Goal: Information Seeking & Learning: Learn about a topic

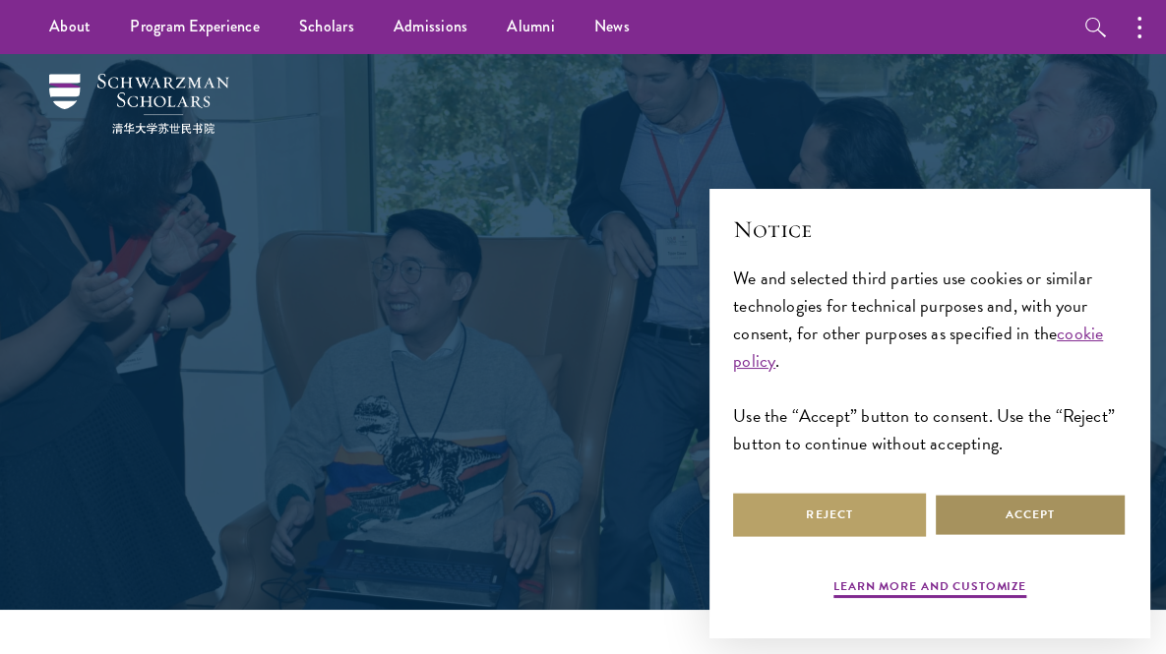
click at [997, 525] on button "Accept" at bounding box center [1030, 515] width 193 height 44
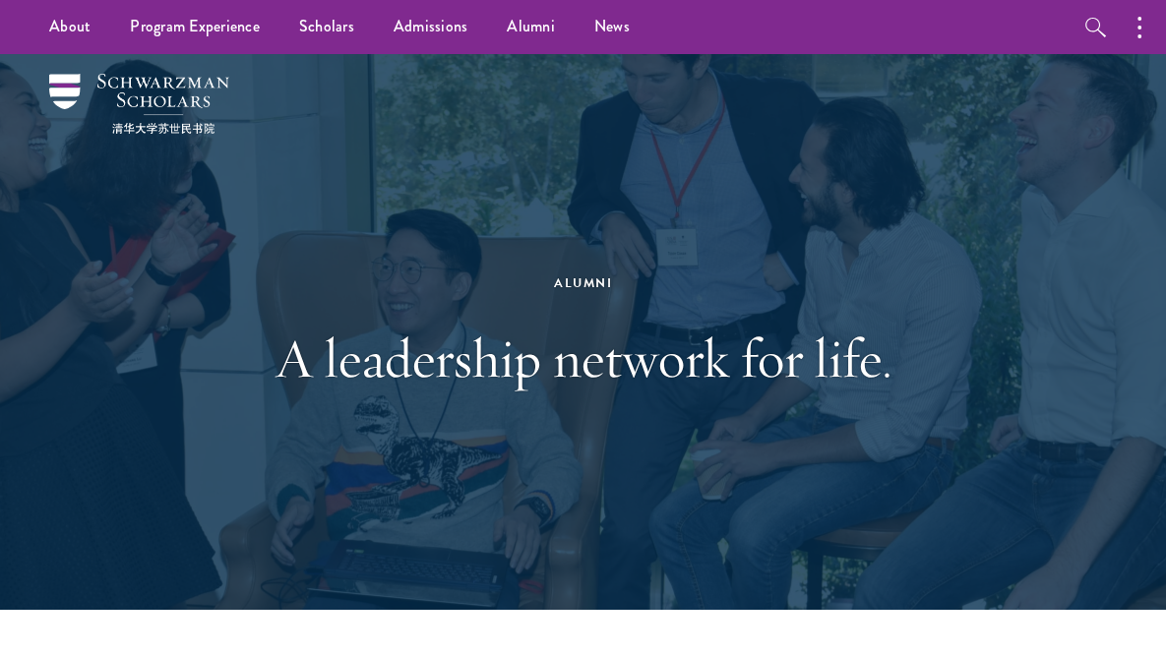
click at [441, 280] on div "Alumni" at bounding box center [583, 284] width 679 height 22
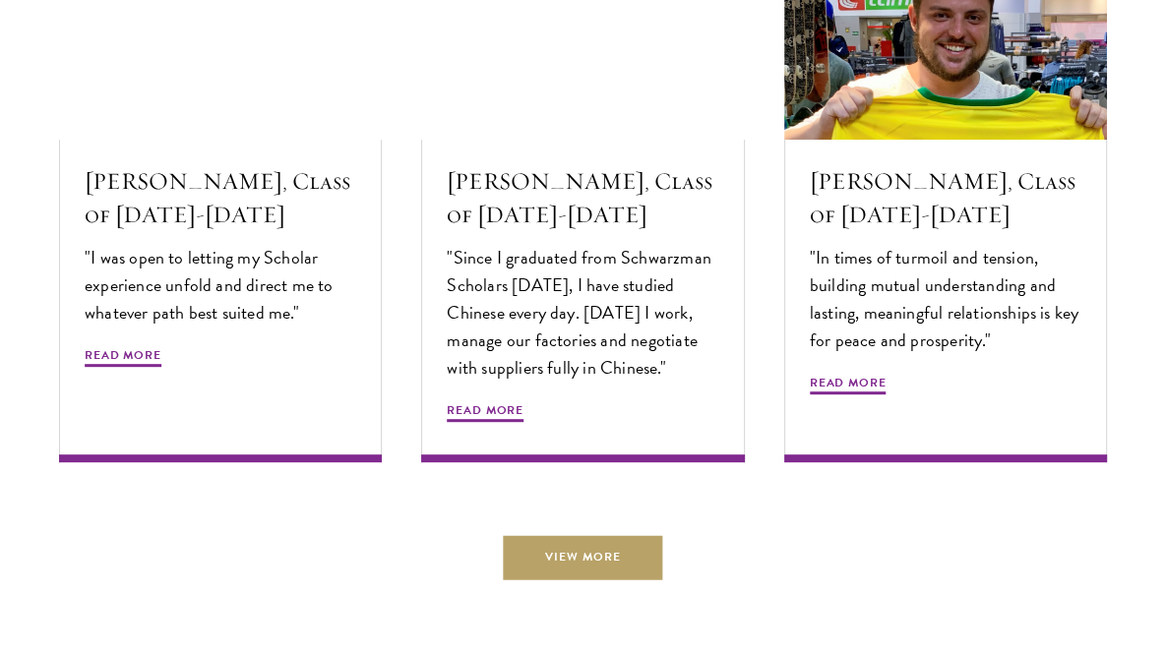
scroll to position [6490, 0]
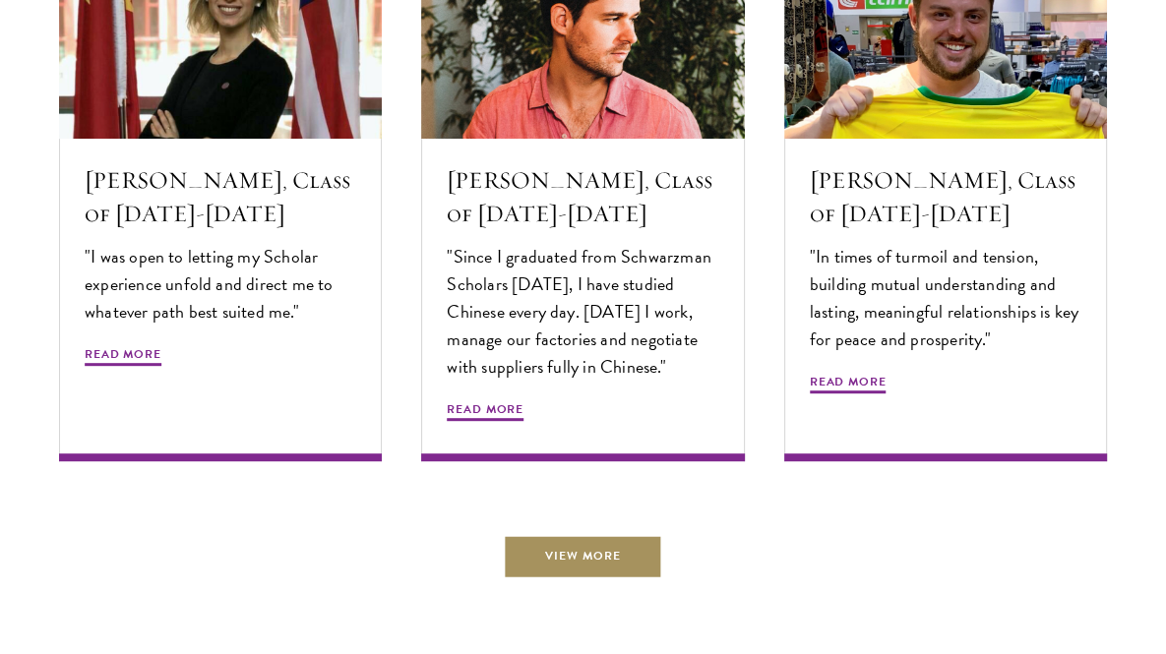
click at [620, 560] on link "View More" at bounding box center [583, 557] width 158 height 44
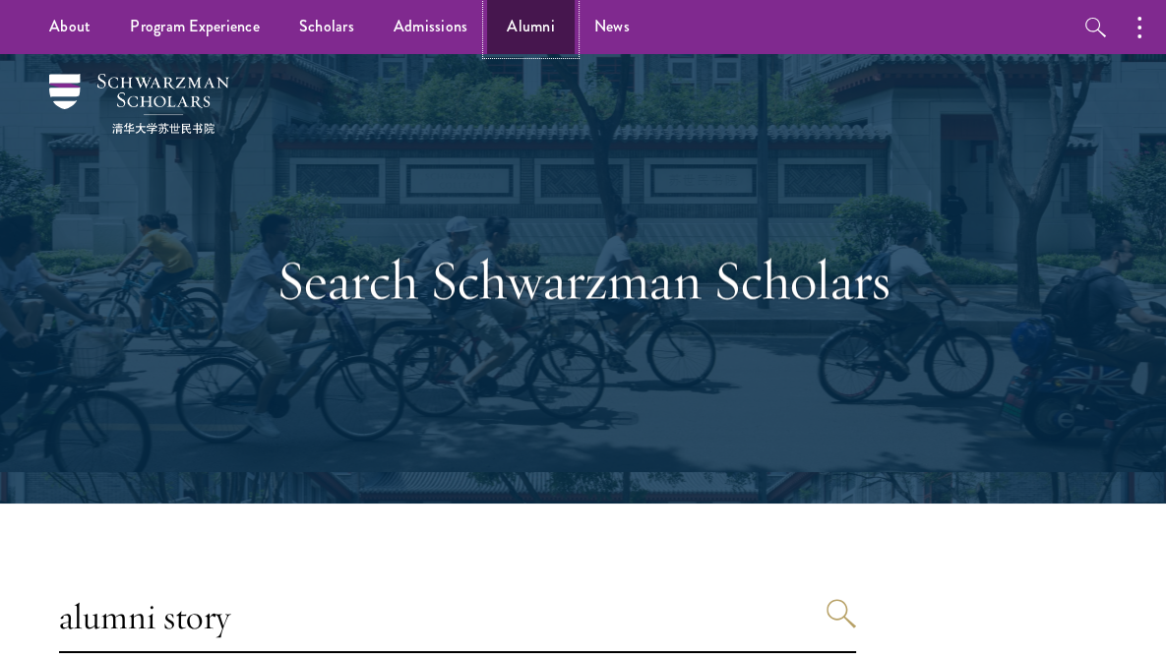
click at [518, 37] on link "Alumni" at bounding box center [531, 27] width 88 height 54
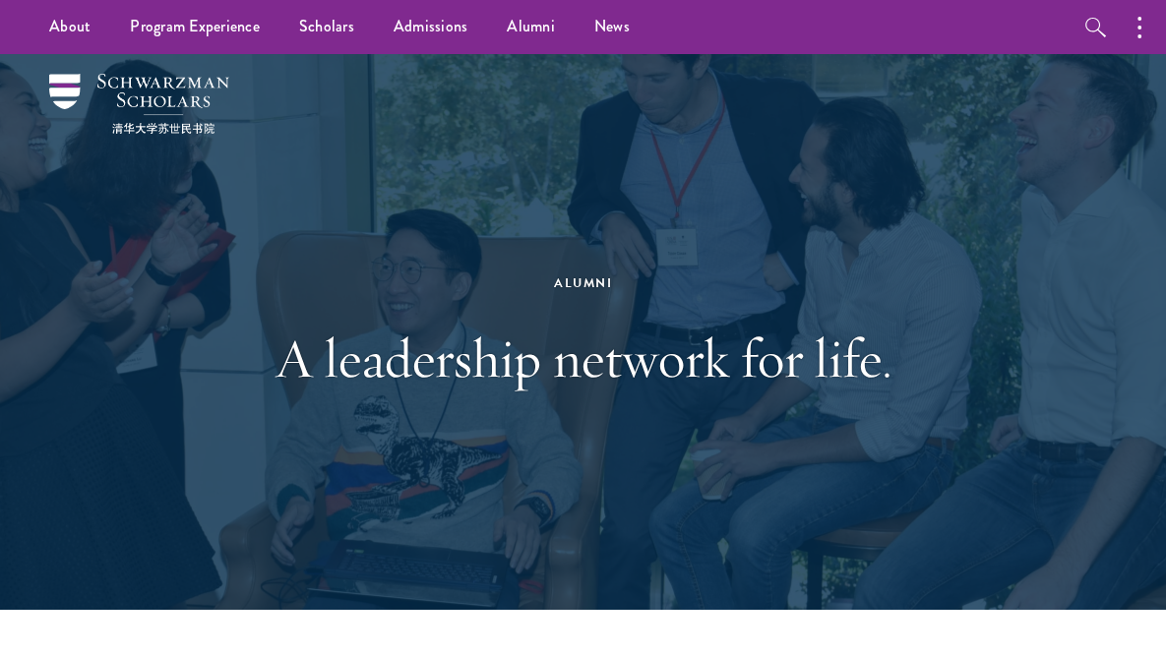
click at [663, 332] on h1 "A leadership network for life." at bounding box center [583, 358] width 679 height 69
click at [583, 283] on div "Alumni" at bounding box center [583, 284] width 679 height 22
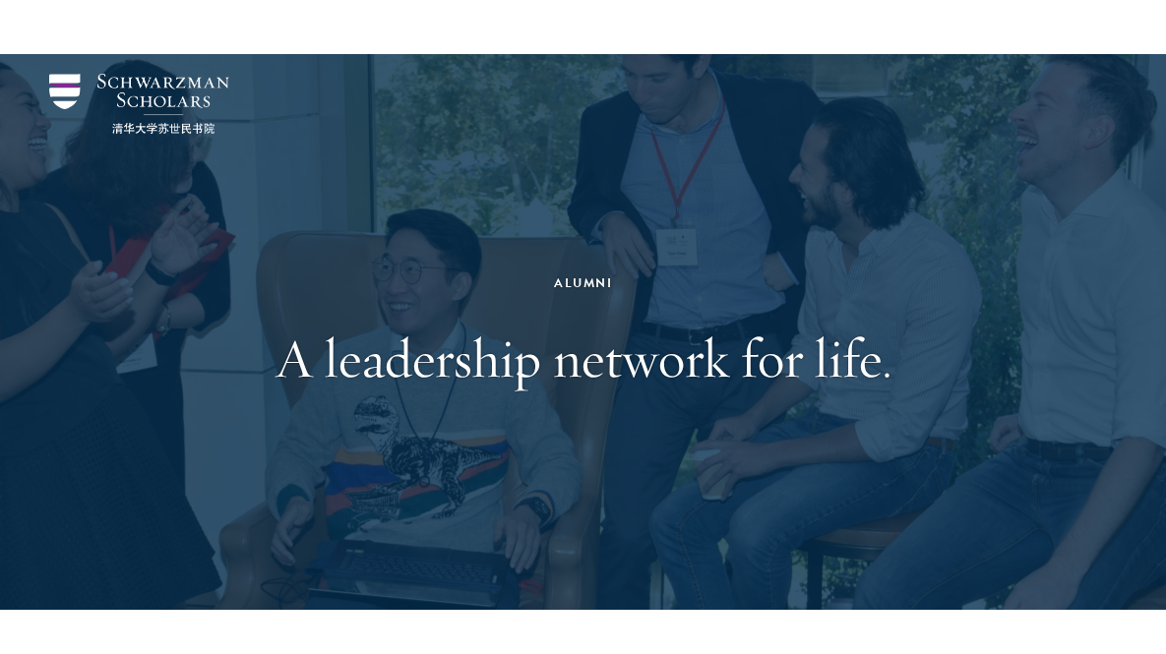
scroll to position [573, 0]
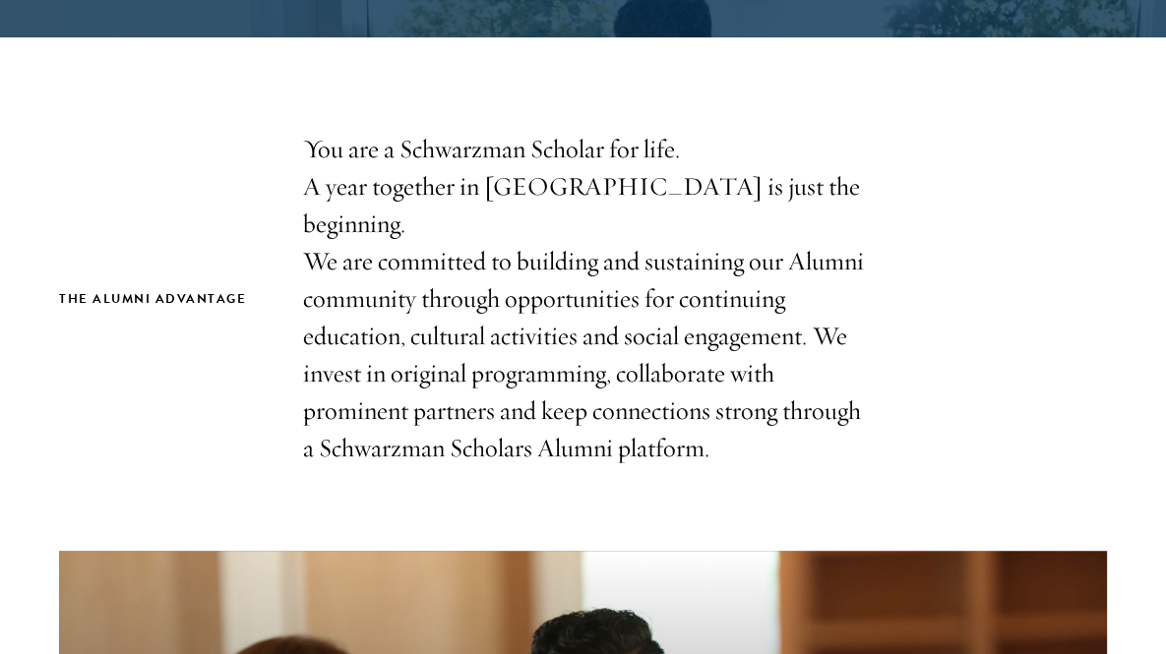
click at [109, 285] on div "The Alumni Advantage You are a Schwarzman Scholar for life. A year together in …" at bounding box center [583, 299] width 1048 height 336
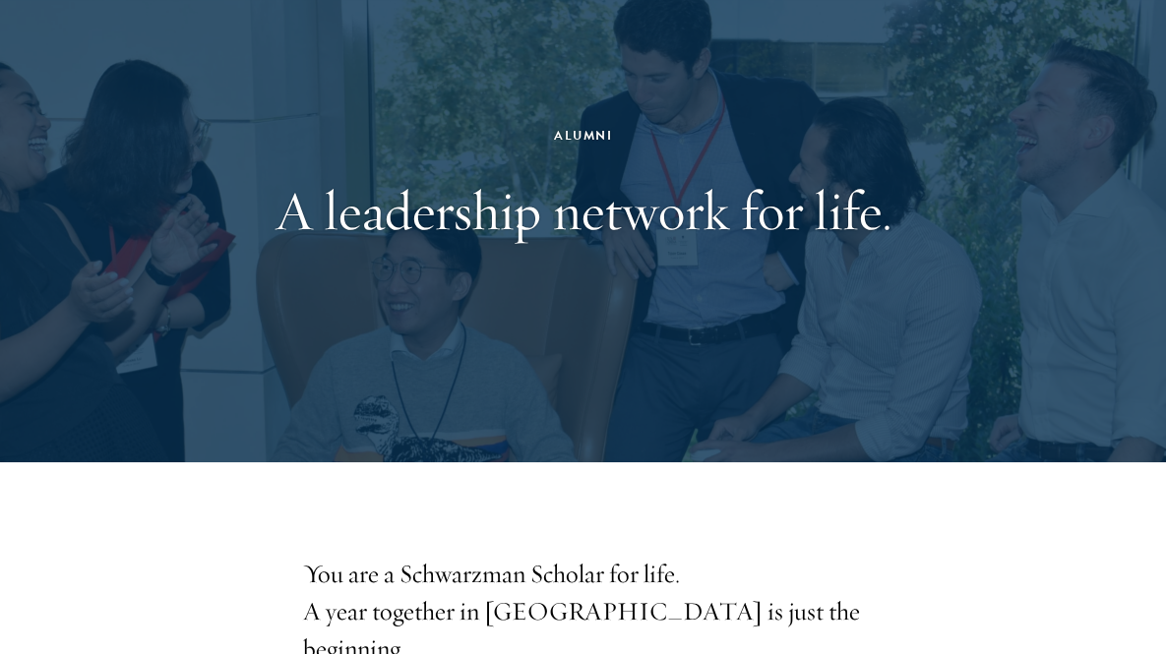
scroll to position [0, 0]
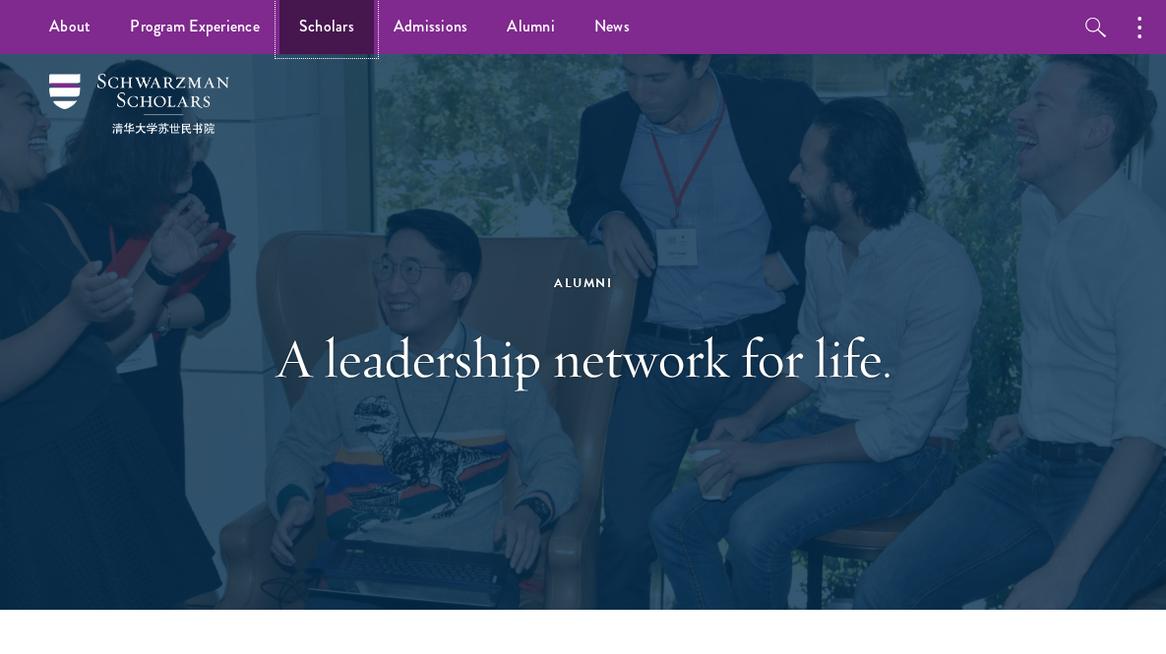
click at [346, 23] on link "Scholars" at bounding box center [326, 27] width 94 height 54
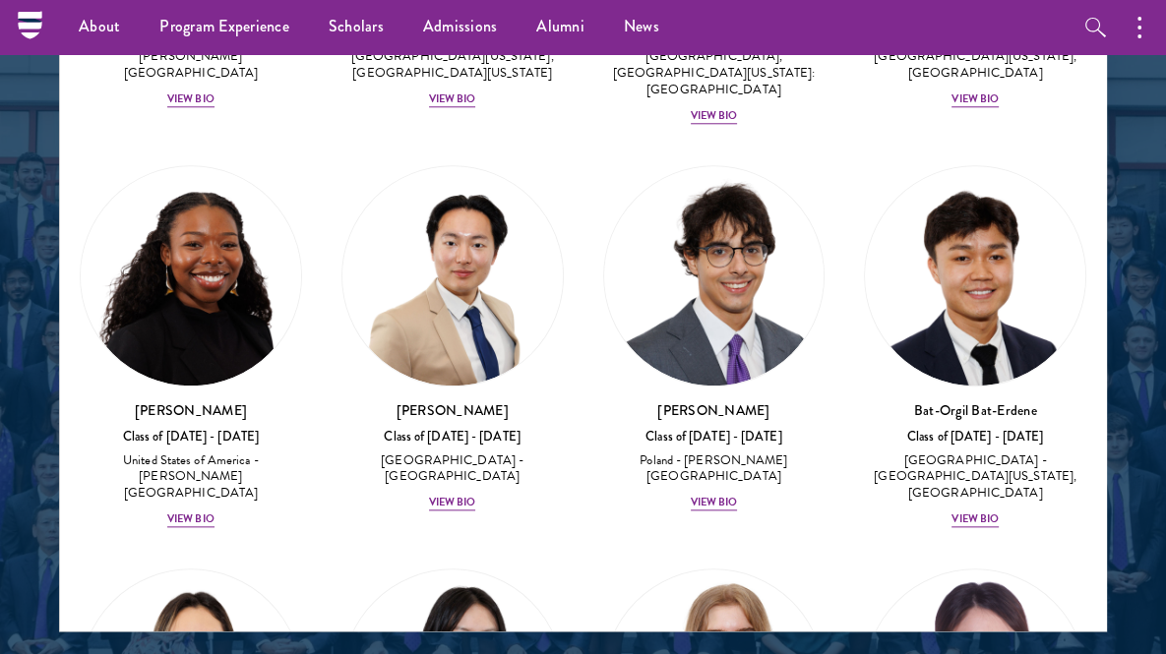
scroll to position [1580, 0]
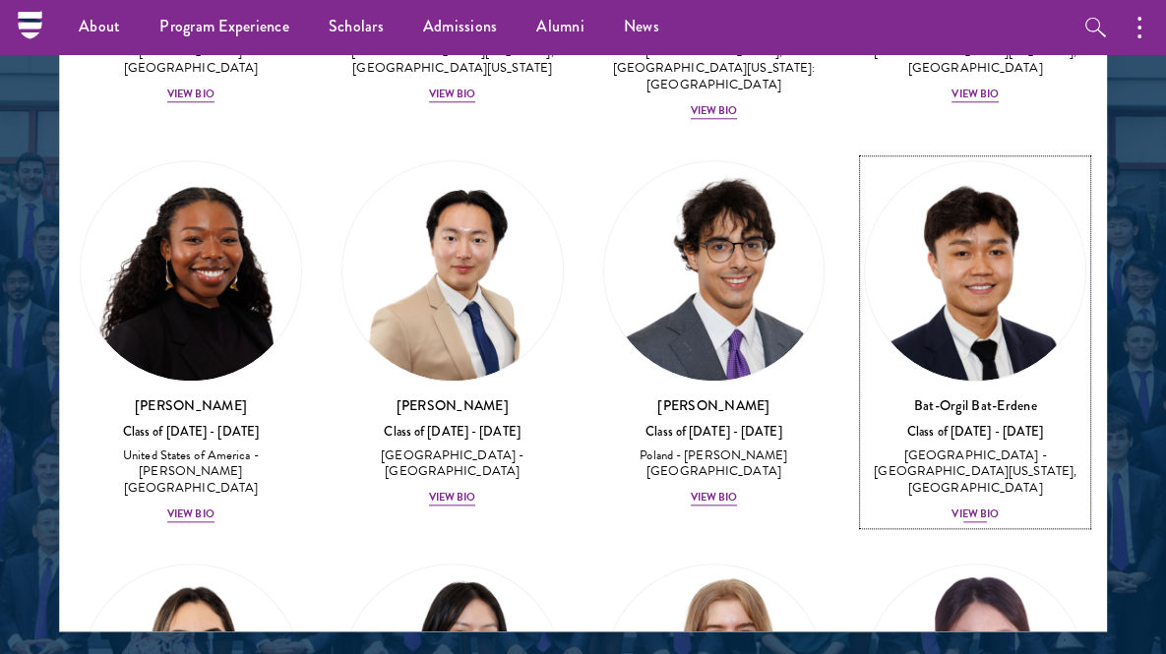
click at [968, 507] on div "View Bio" at bounding box center [974, 515] width 47 height 16
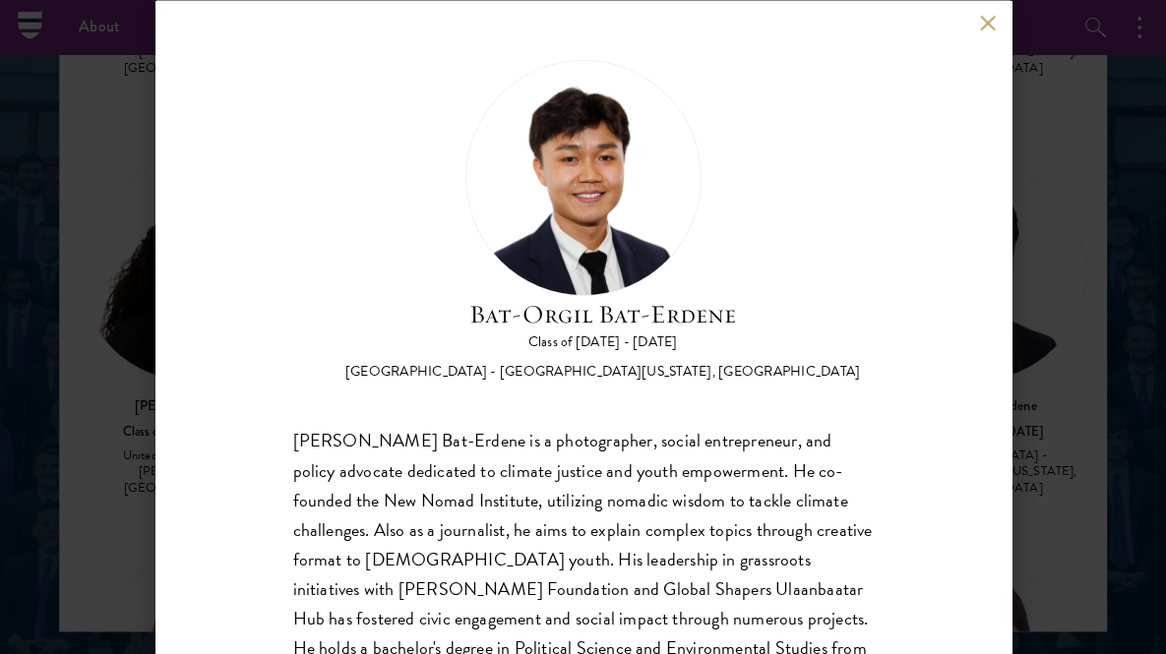
click at [1052, 238] on div "Bat-Orgil Bat-Erdene Class of 2025 - 2026 Mongolia - University of Arizona, Uni…" at bounding box center [583, 327] width 1166 height 654
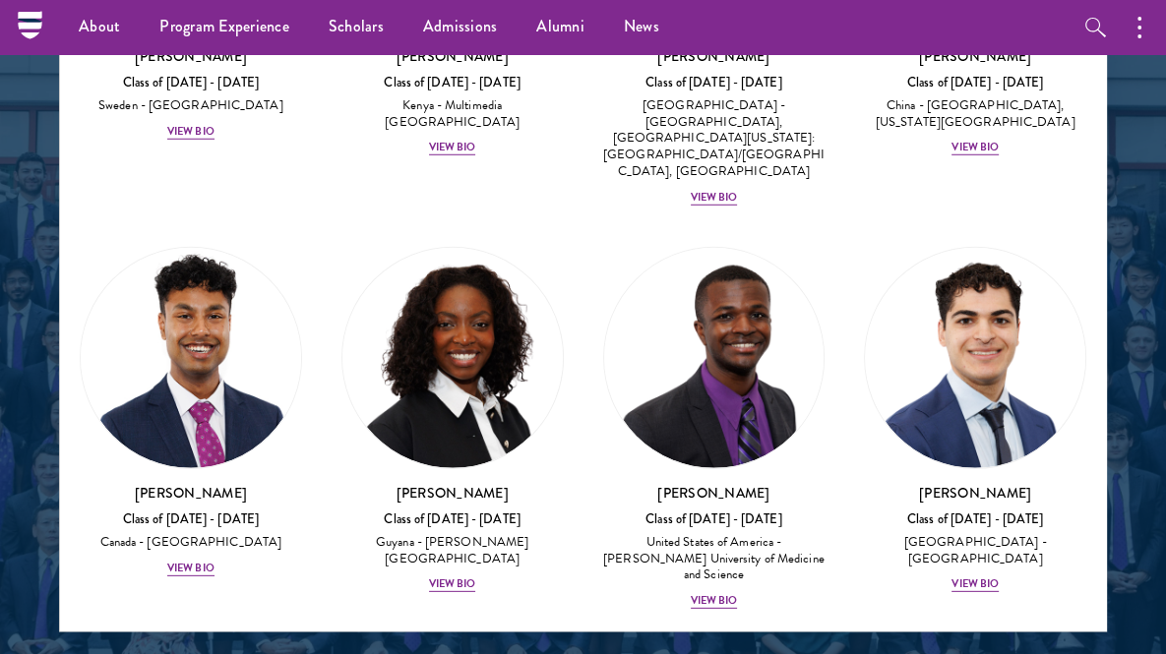
scroll to position [4394, 0]
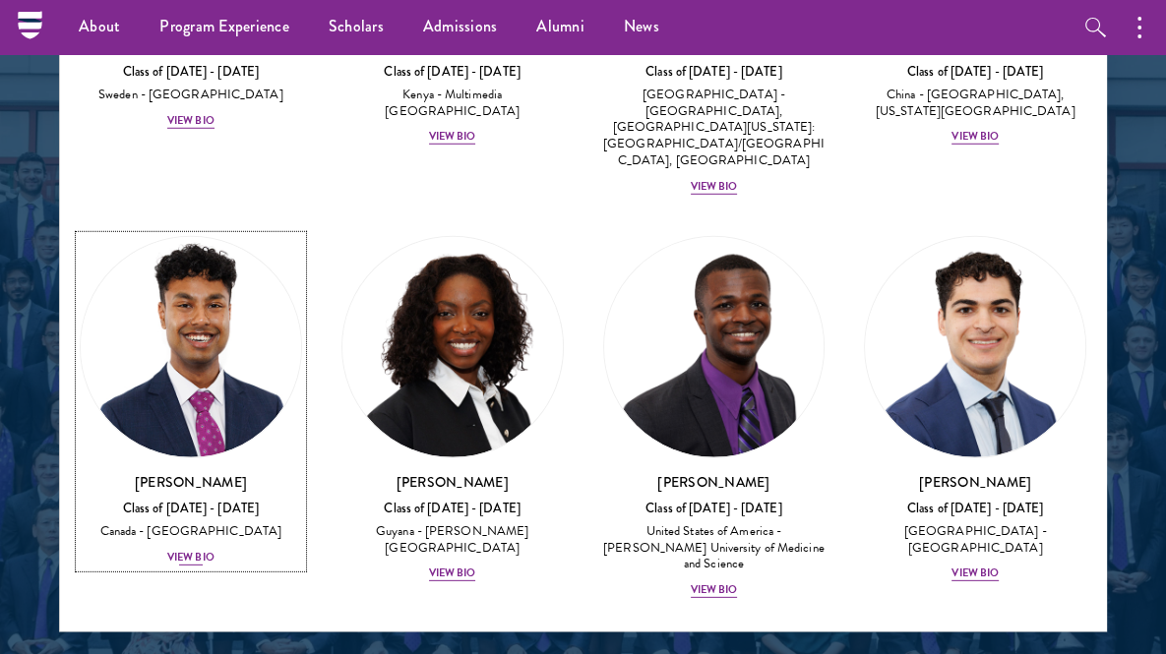
click at [191, 549] on div "View Bio" at bounding box center [190, 557] width 47 height 16
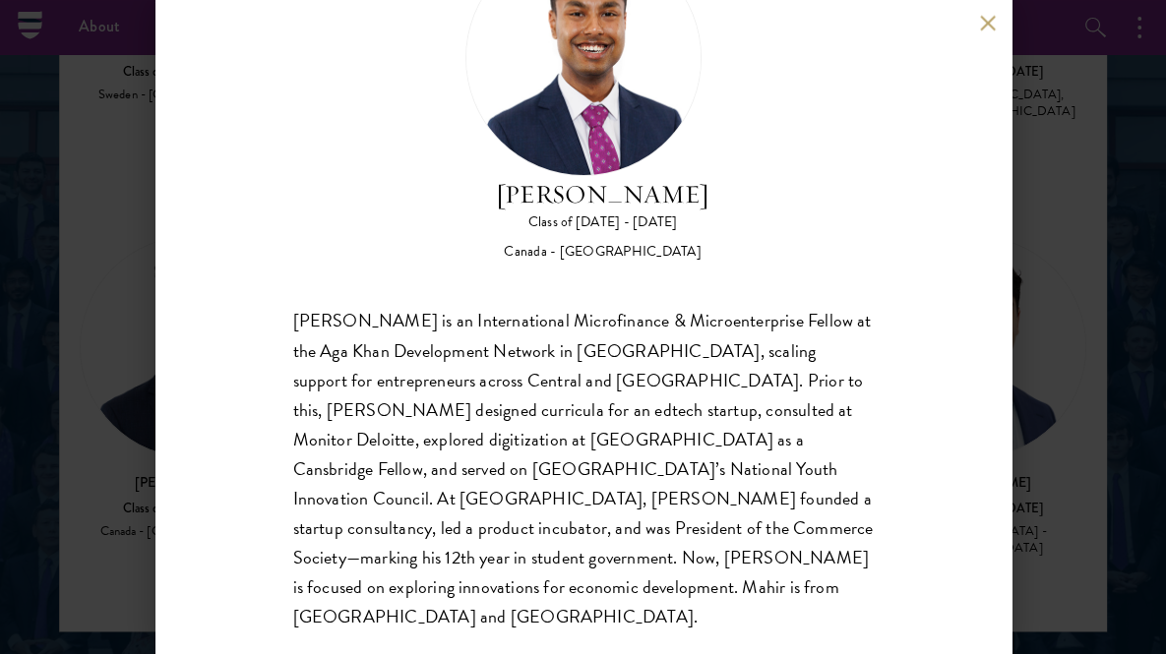
scroll to position [126, 0]
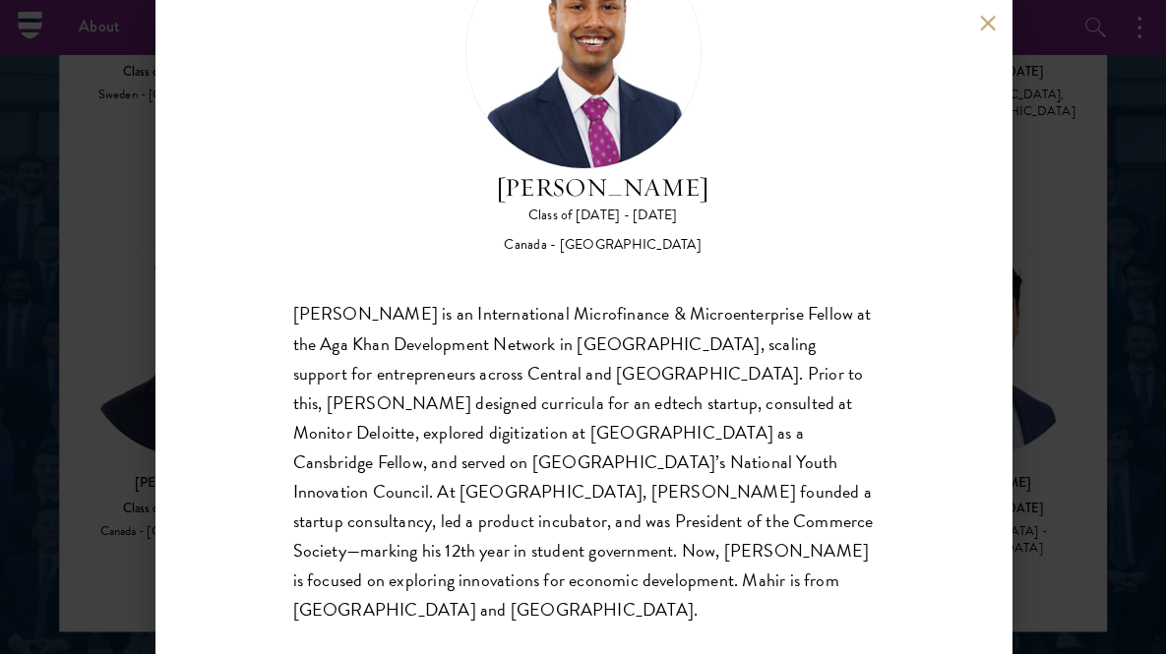
click at [1012, 469] on div "[PERSON_NAME] Class of [DATE] - [DATE] [GEOGRAPHIC_DATA] - [GEOGRAPHIC_DATA] [P…" at bounding box center [583, 327] width 1166 height 654
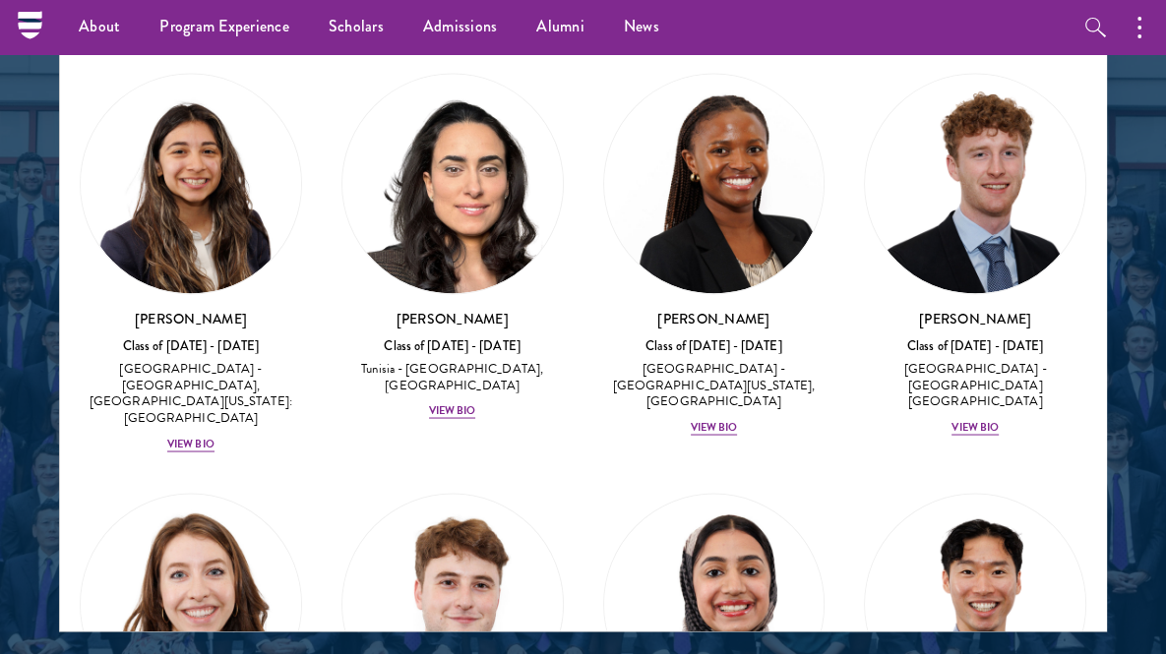
scroll to position [8566, 0]
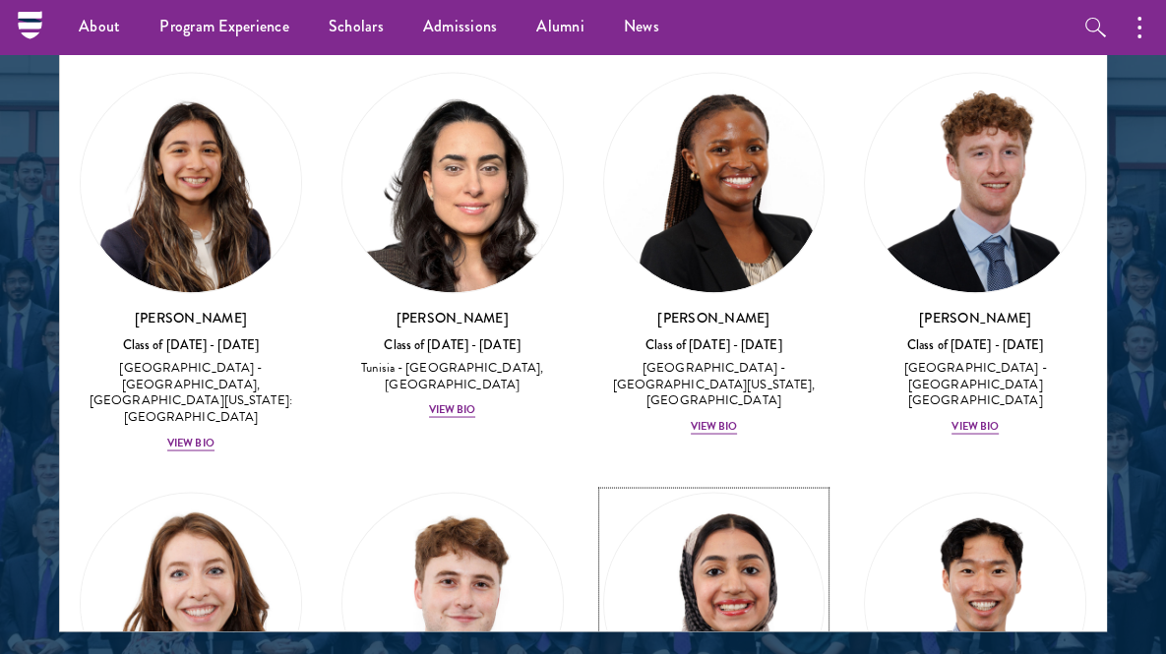
click at [695, 493] on img at bounding box center [714, 603] width 220 height 220
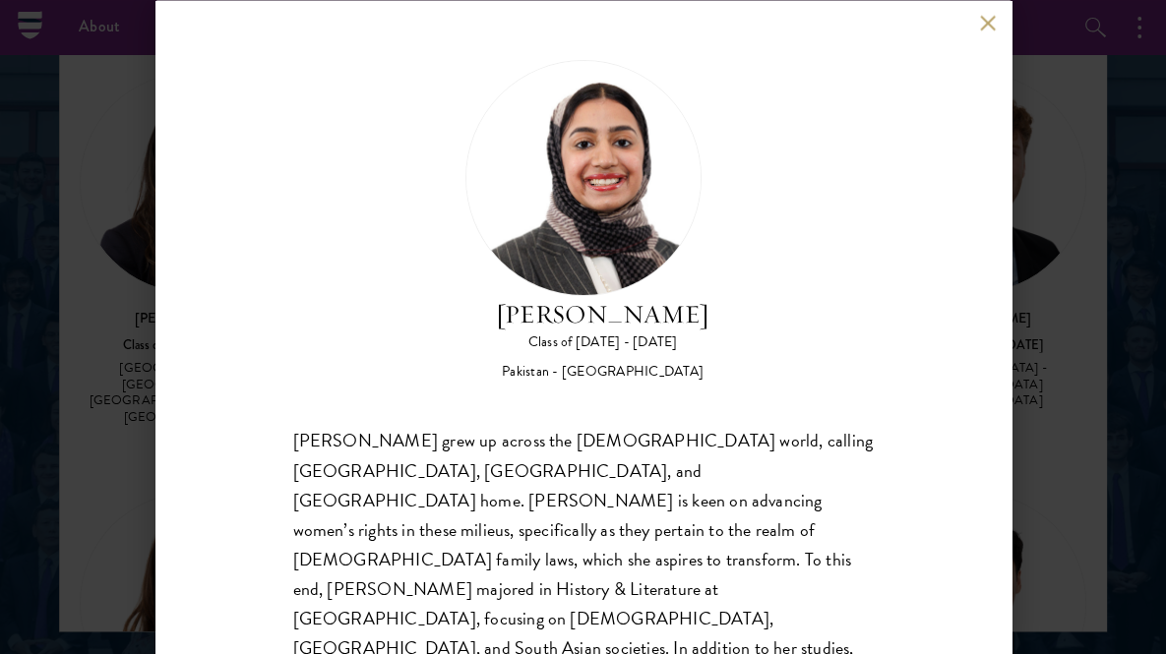
click at [1071, 404] on div "[PERSON_NAME] Class of [DATE] - [DATE] [GEOGRAPHIC_DATA] - [GEOGRAPHIC_DATA] [P…" at bounding box center [583, 327] width 1166 height 654
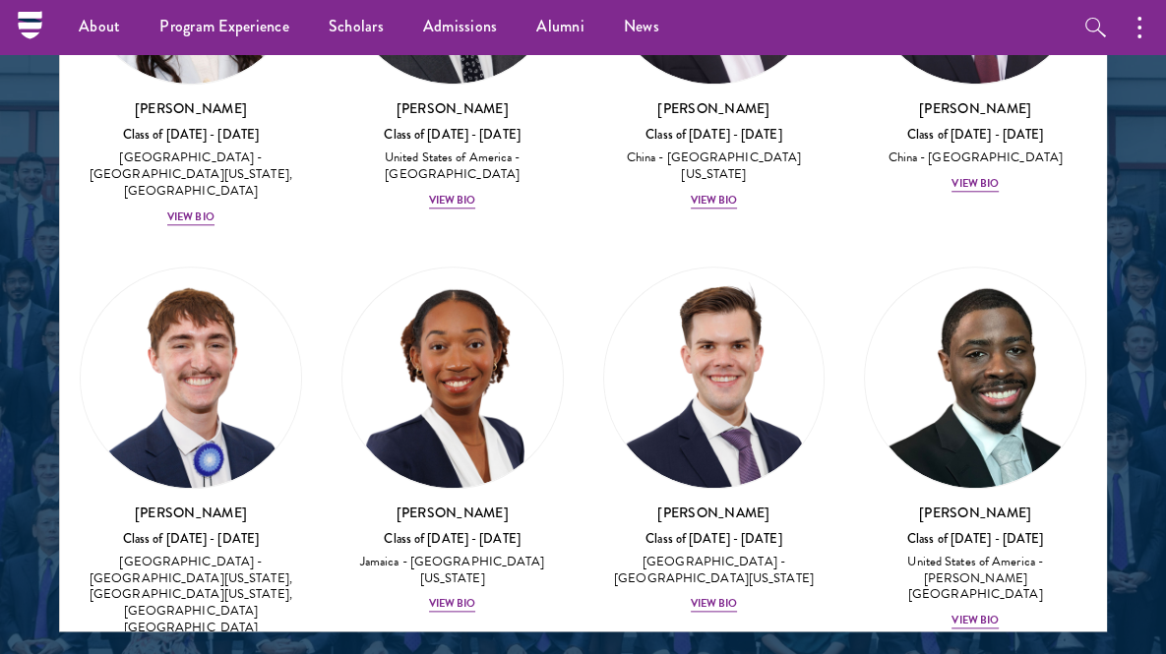
scroll to position [13218, 0]
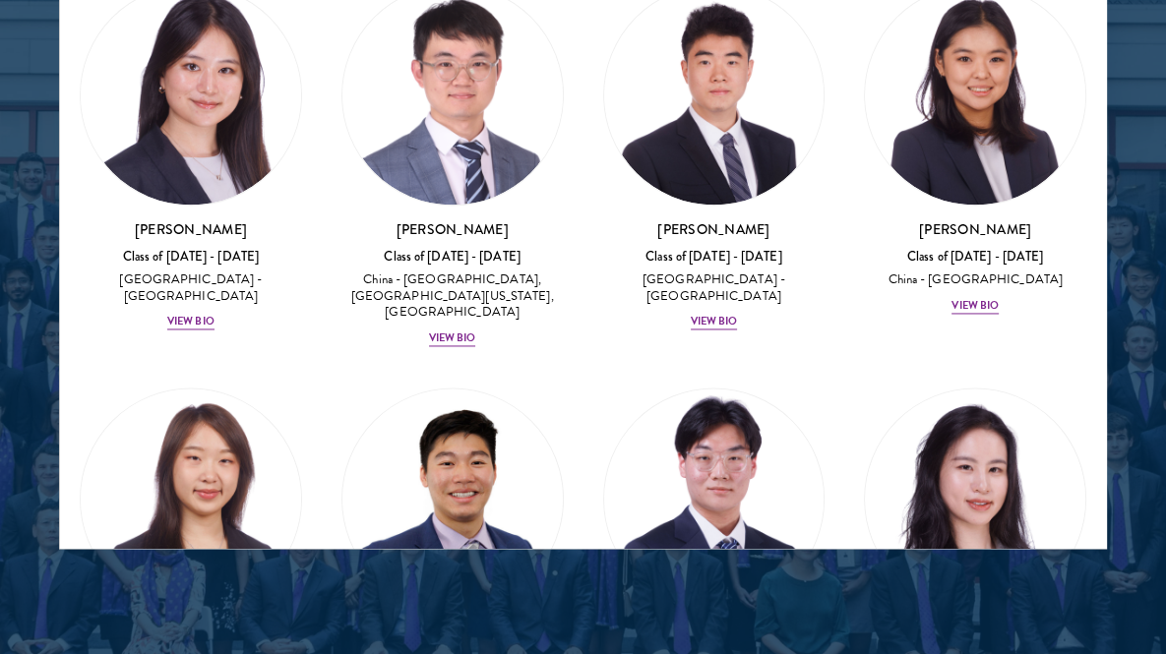
scroll to position [2599, 0]
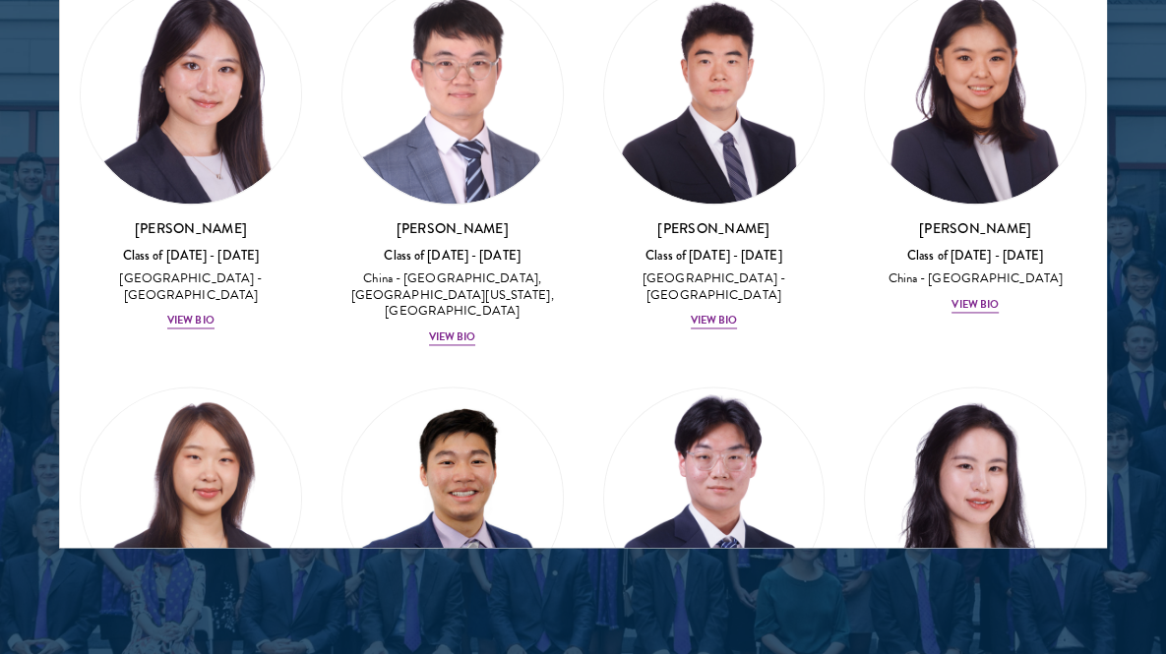
click at [720, 554] on div at bounding box center [583, 58] width 1166 height 1216
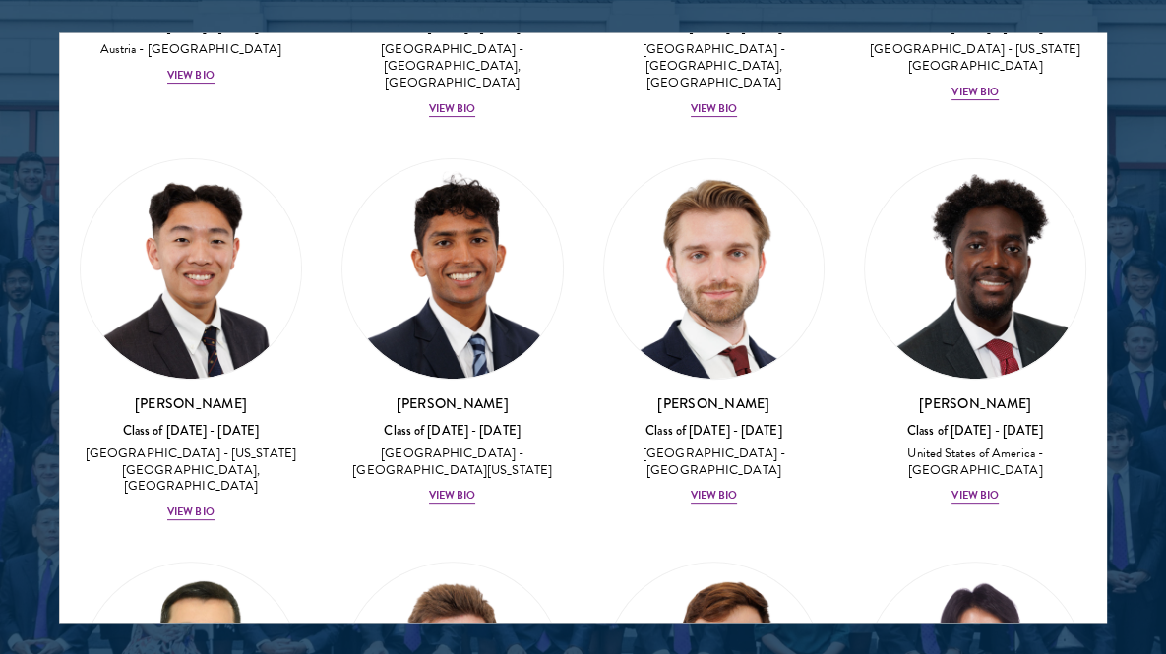
scroll to position [3418, 0]
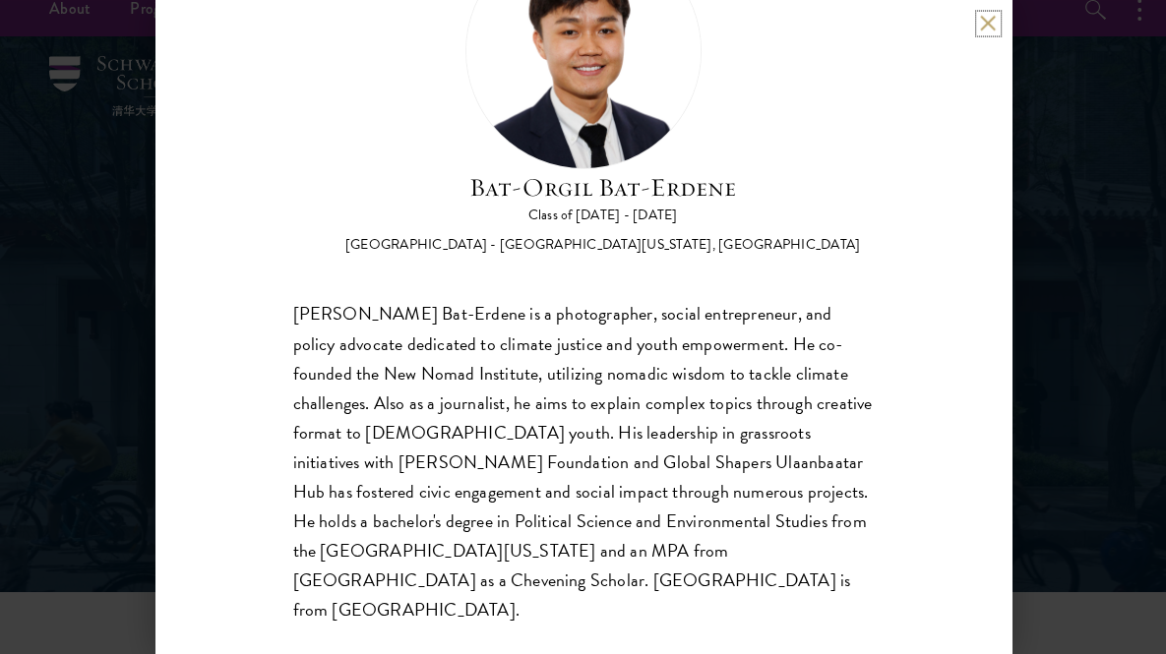
scroll to position [39, 0]
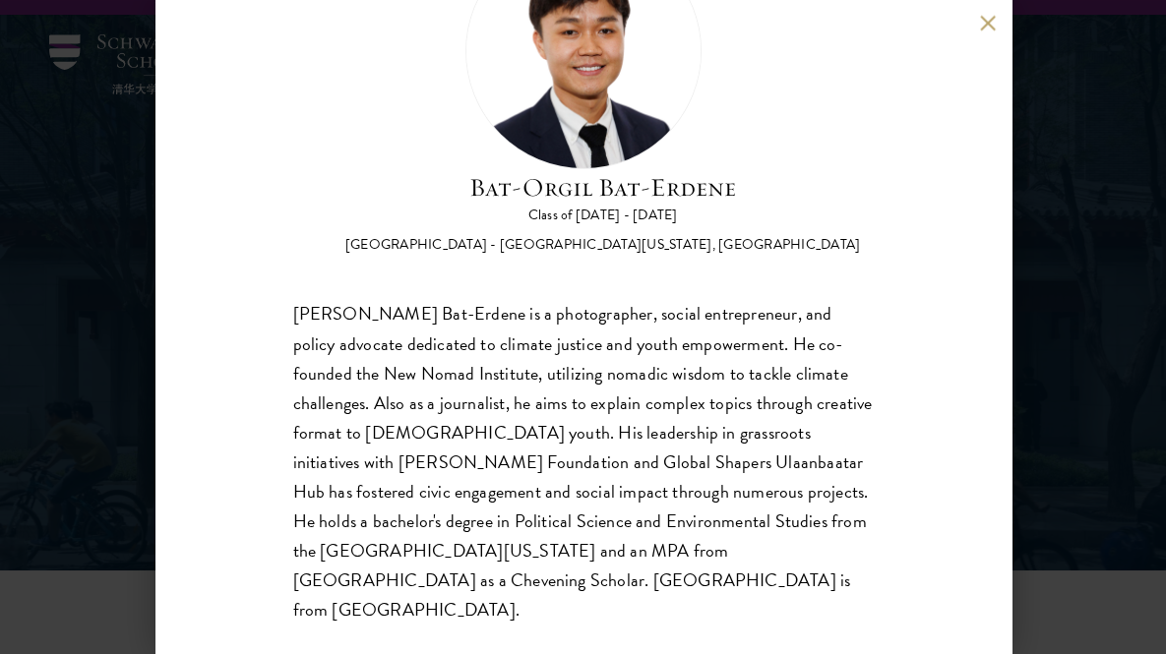
click at [555, 230] on div "Bat-Orgil Bat-Erdene Class of 2025 - 2026 Mongolia - University of Arizona, Uni…" at bounding box center [603, 212] width 516 height 87
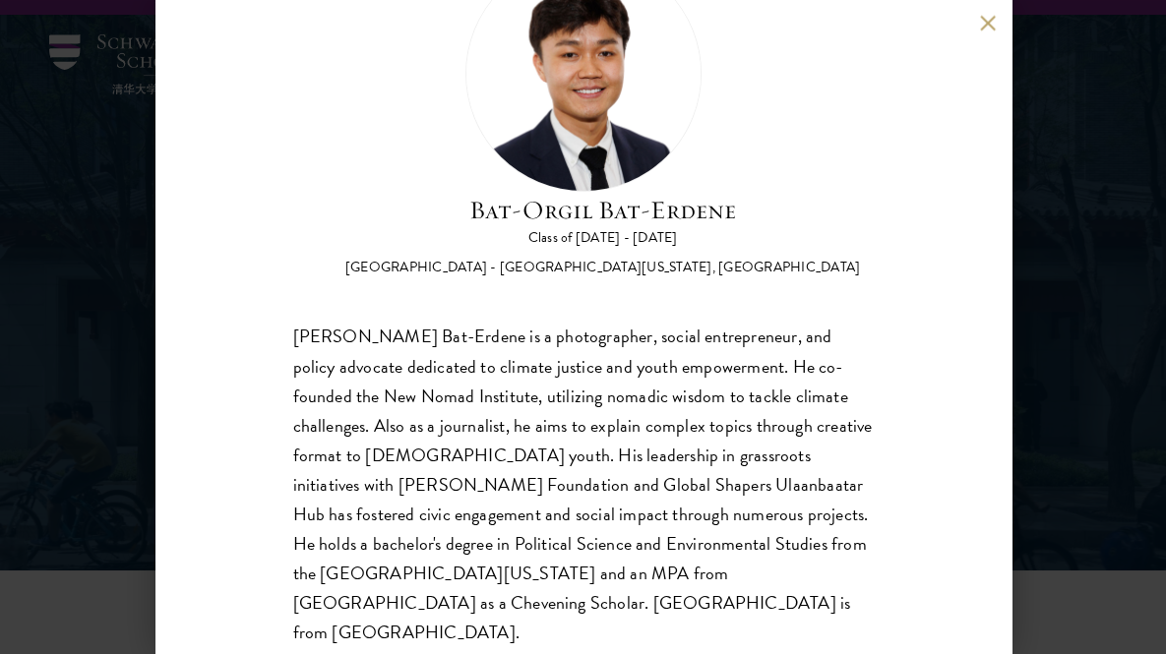
scroll to position [100, 0]
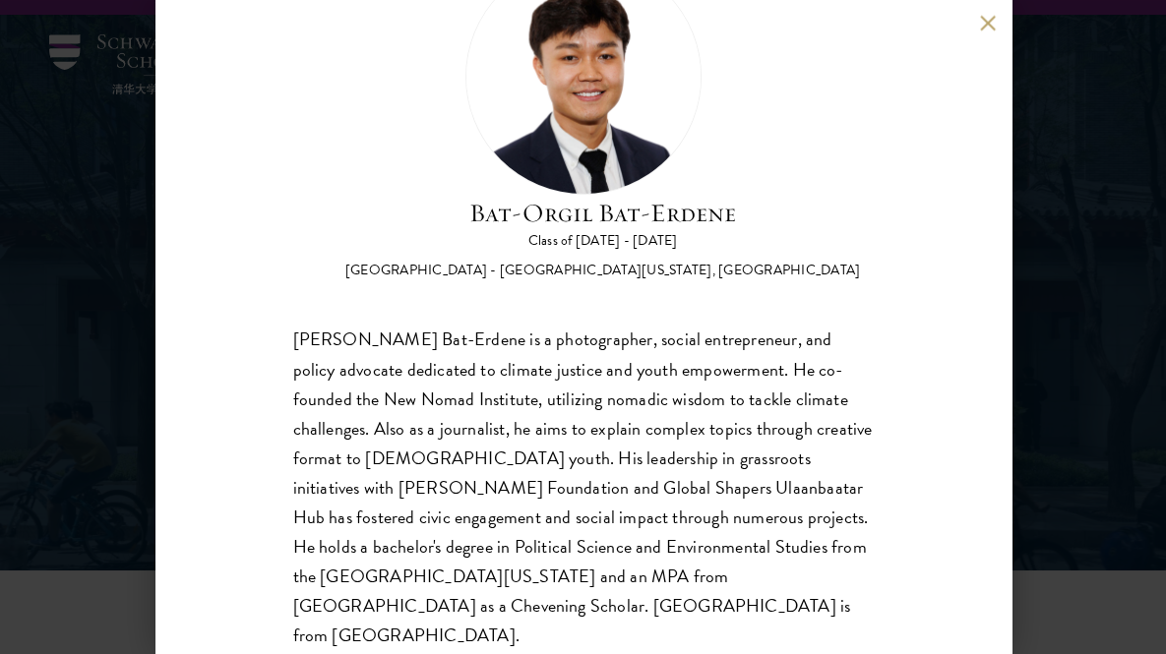
click at [622, 396] on div "Bat-Orgil Bat-Erdene is a photographer, social entrepreneur, and policy advocat…" at bounding box center [583, 489] width 581 height 326
click at [631, 473] on div "Bat-Orgil Bat-Erdene is a photographer, social entrepreneur, and policy advocat…" at bounding box center [583, 489] width 581 height 326
click at [560, 468] on div "Bat-Orgil Bat-Erdene is a photographer, social entrepreneur, and policy advocat…" at bounding box center [583, 489] width 581 height 326
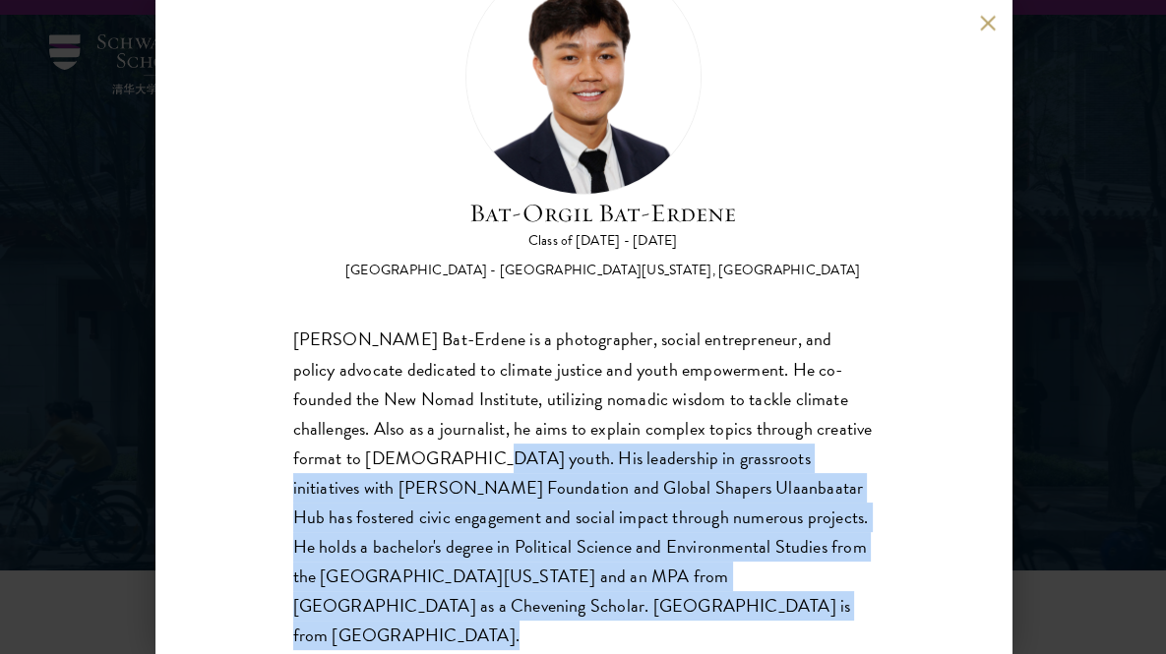
drag, startPoint x: 560, startPoint y: 468, endPoint x: 598, endPoint y: 627, distance: 163.0
click at [598, 627] on div "Bat-Orgil Bat-Erdene Class of 2025 - 2026 Mongolia - University of Arizona, Uni…" at bounding box center [583, 327] width 856 height 654
drag, startPoint x: 598, startPoint y: 627, endPoint x: 564, endPoint y: 444, distance: 186.2
click at [564, 444] on div "Bat-Orgil Bat-Erdene Class of 2025 - 2026 Mongolia - University of Arizona, Uni…" at bounding box center [583, 327] width 856 height 654
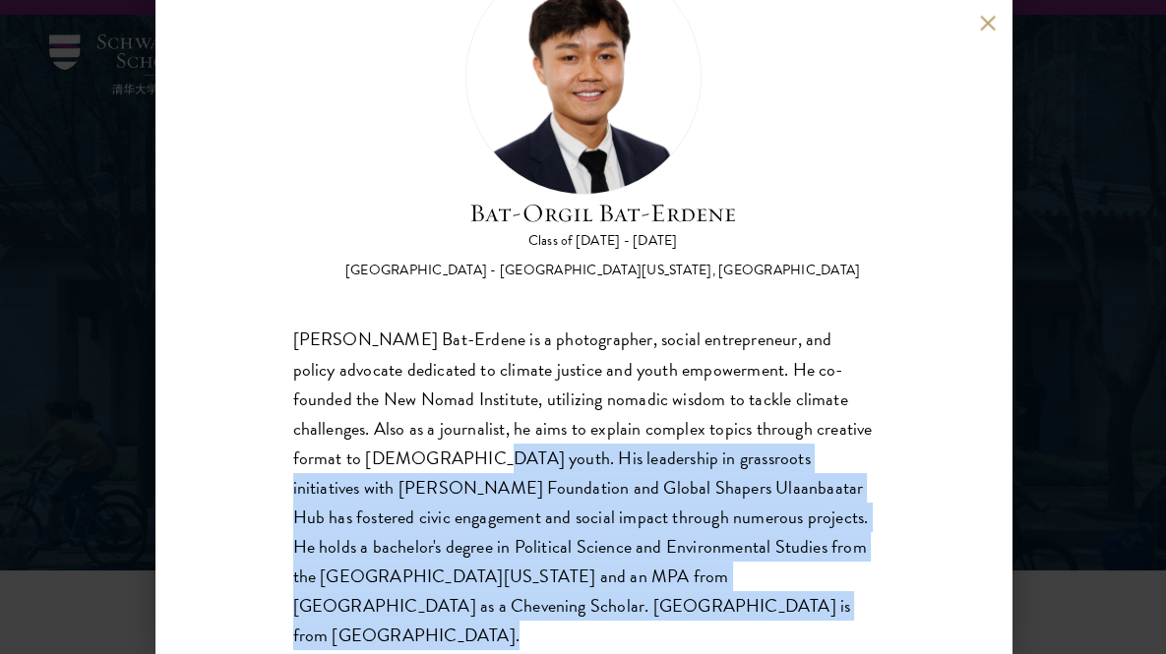
click at [564, 444] on div "Bat-Orgil Bat-Erdene is a photographer, social entrepreneur, and policy advocat…" at bounding box center [583, 489] width 581 height 326
drag, startPoint x: 564, startPoint y: 444, endPoint x: 615, endPoint y: 633, distance: 195.7
click at [615, 633] on div "Bat-Orgil Bat-Erdene Class of 2025 - 2026 Mongolia - University of Arizona, Uni…" at bounding box center [583, 327] width 856 height 654
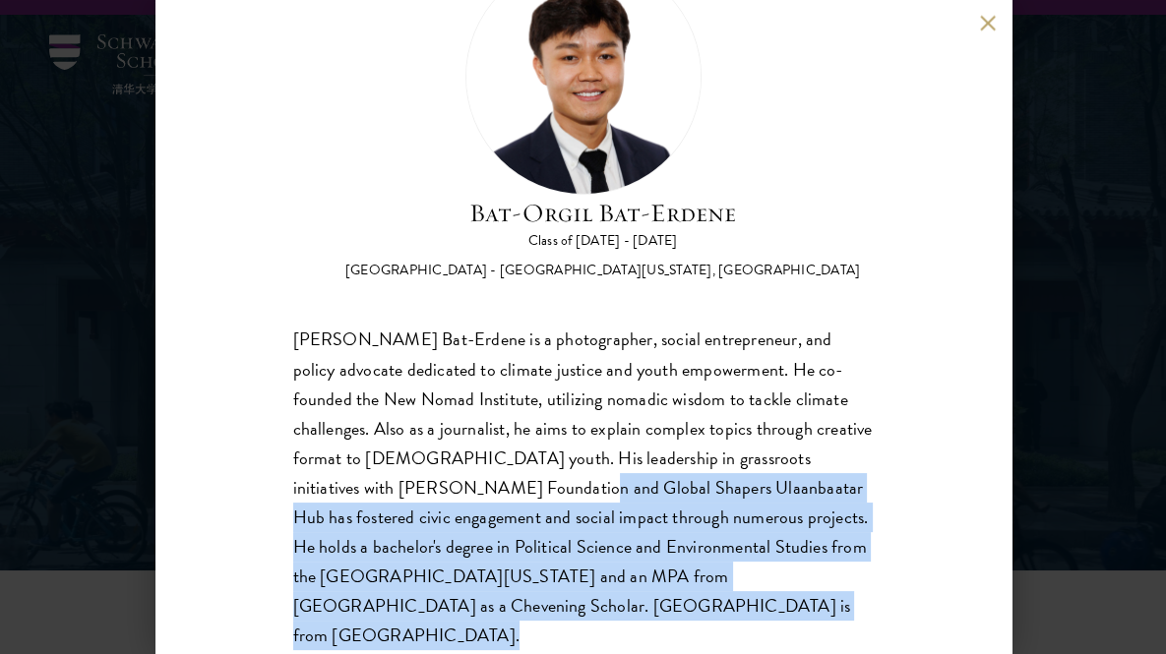
drag, startPoint x: 615, startPoint y: 633, endPoint x: 558, endPoint y: 473, distance: 169.3
click at [558, 473] on div "Bat-Orgil Bat-Erdene Class of 2025 - 2026 Mongolia - University of Arizona, Uni…" at bounding box center [583, 327] width 856 height 654
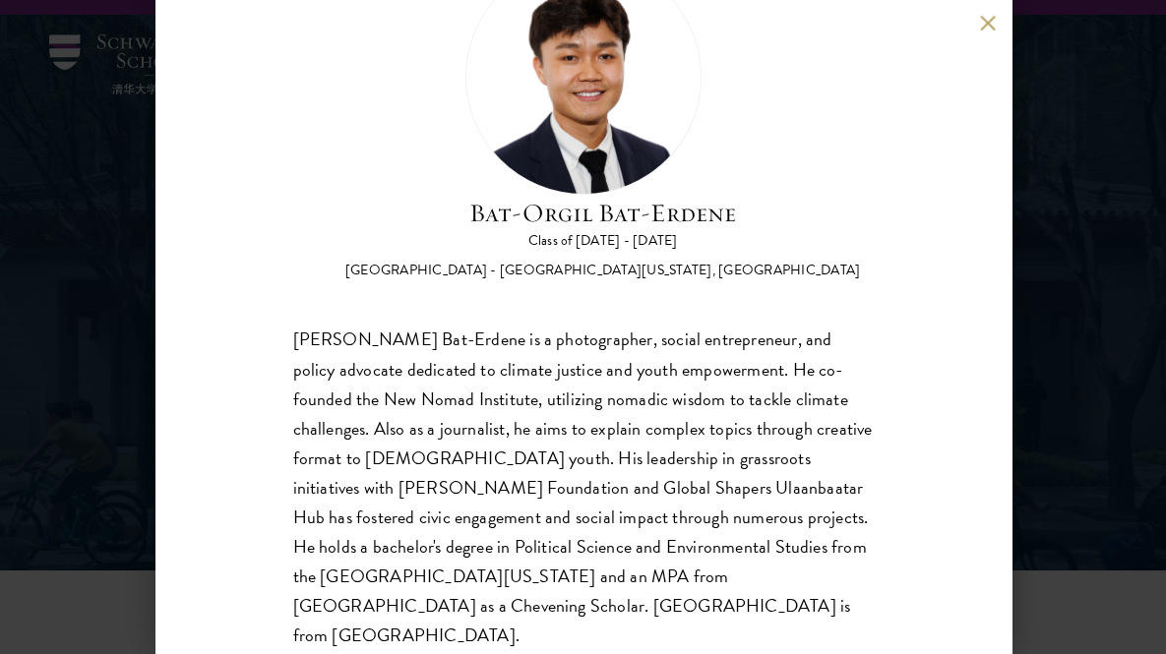
click at [557, 459] on div "Bat-Orgil Bat-Erdene is a photographer, social entrepreneur, and policy advocat…" at bounding box center [583, 489] width 581 height 326
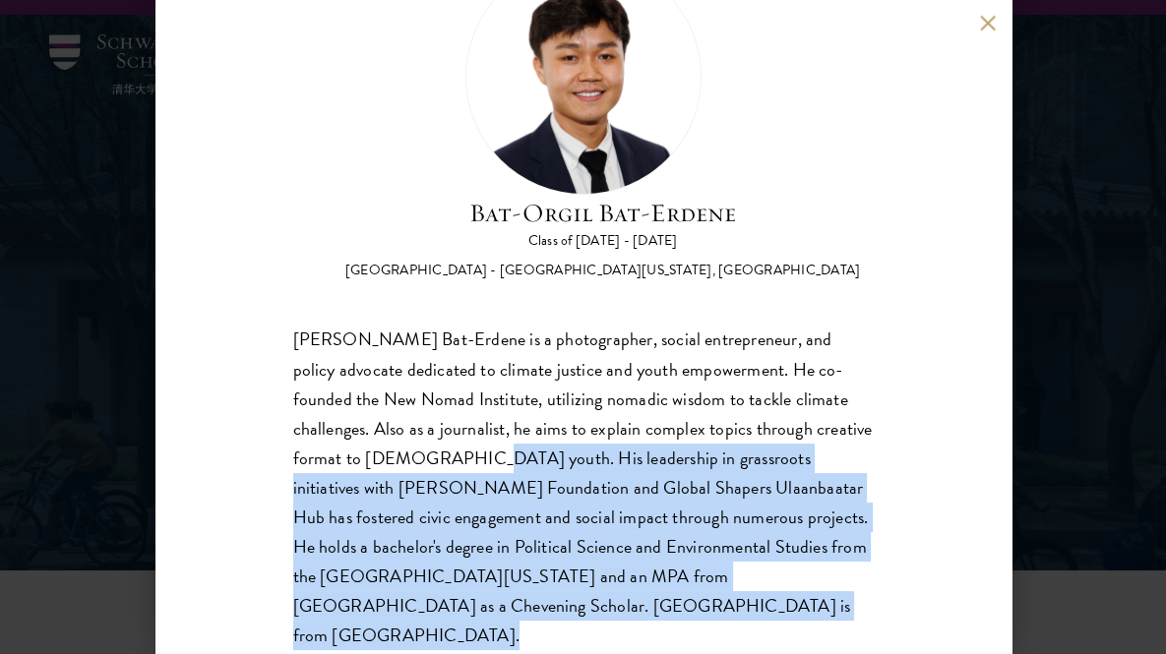
drag, startPoint x: 557, startPoint y: 459, endPoint x: 598, endPoint y: 603, distance: 149.5
click at [598, 603] on div "Bat-Orgil Bat-Erdene is a photographer, social entrepreneur, and policy advocat…" at bounding box center [583, 489] width 581 height 326
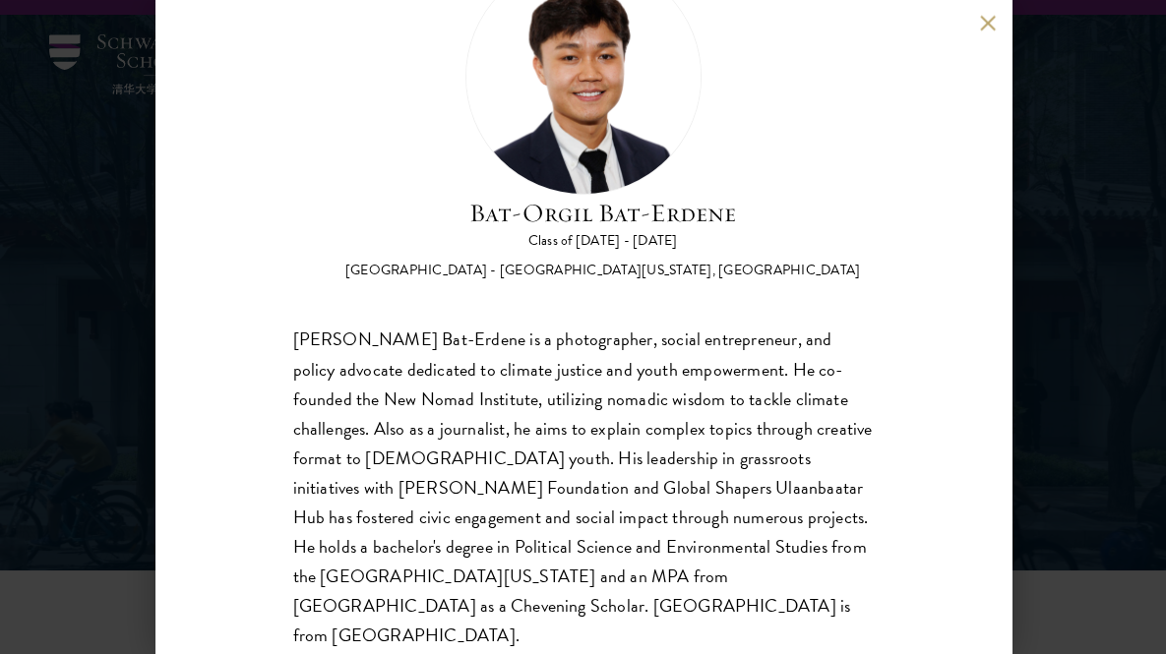
click at [595, 500] on div "Bat-Orgil Bat-Erdene is a photographer, social entrepreneur, and policy advocat…" at bounding box center [583, 489] width 581 height 326
click at [548, 461] on div "Bat-Orgil Bat-Erdene is a photographer, social entrepreneur, and policy advocat…" at bounding box center [583, 489] width 581 height 326
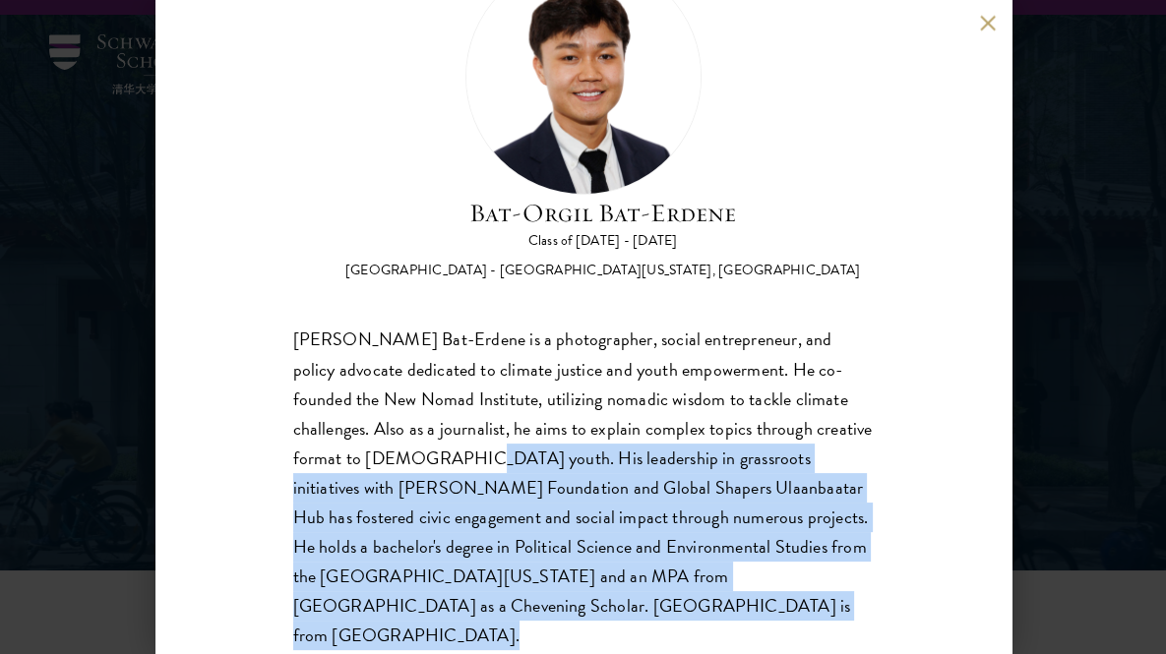
drag, startPoint x: 548, startPoint y: 461, endPoint x: 542, endPoint y: 609, distance: 147.7
click at [542, 609] on div "Bat-Orgil Bat-Erdene is a photographer, social entrepreneur, and policy advocat…" at bounding box center [583, 489] width 581 height 326
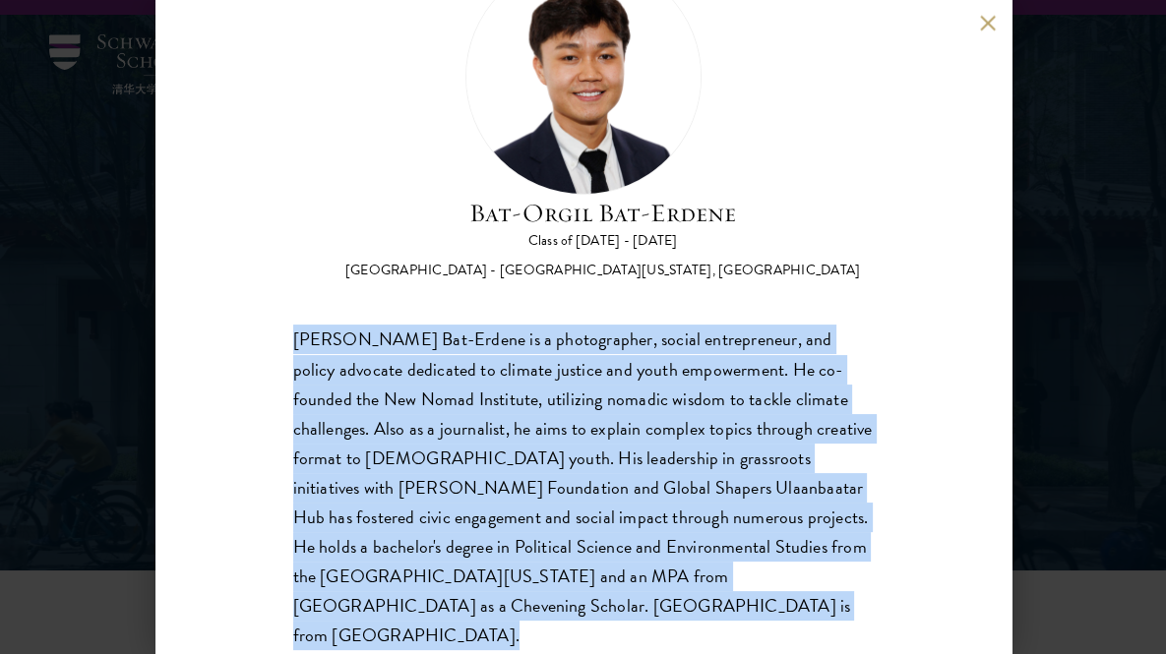
drag, startPoint x: 542, startPoint y: 609, endPoint x: 251, endPoint y: 315, distance: 414.0
click at [251, 315] on div "Bat-Orgil Bat-Erdene Class of 2025 - 2026 Mongolia - University of Arizona, Uni…" at bounding box center [583, 327] width 856 height 654
drag, startPoint x: 251, startPoint y: 315, endPoint x: 494, endPoint y: 615, distance: 386.2
click at [494, 615] on div "Bat-Orgil Bat-Erdene Class of 2025 - 2026 Mongolia - University of Arizona, Uni…" at bounding box center [583, 327] width 856 height 654
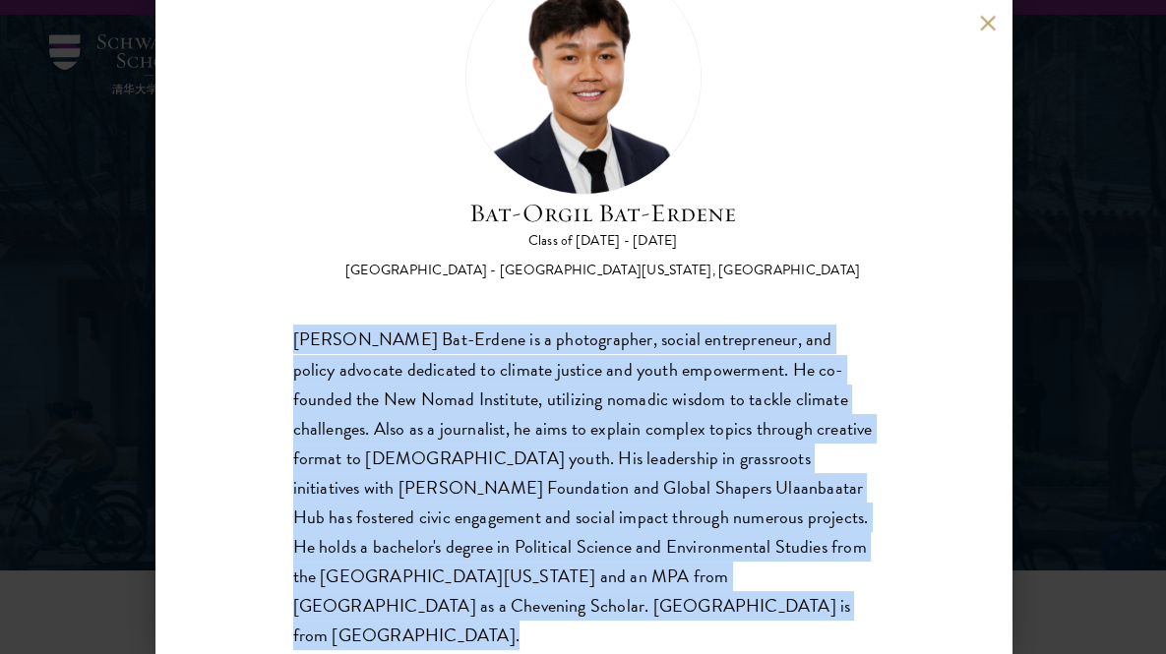
click at [494, 615] on div "Bat-Orgil Bat-Erdene is a photographer, social entrepreneur, and policy advocat…" at bounding box center [583, 489] width 581 height 326
drag, startPoint x: 494, startPoint y: 615, endPoint x: 266, endPoint y: 332, distance: 363.9
click at [266, 332] on div "Bat-Orgil Bat-Erdene Class of 2025 - 2026 Mongolia - University of Arizona, Uni…" at bounding box center [583, 327] width 856 height 654
drag, startPoint x: 266, startPoint y: 332, endPoint x: 516, endPoint y: 612, distance: 375.6
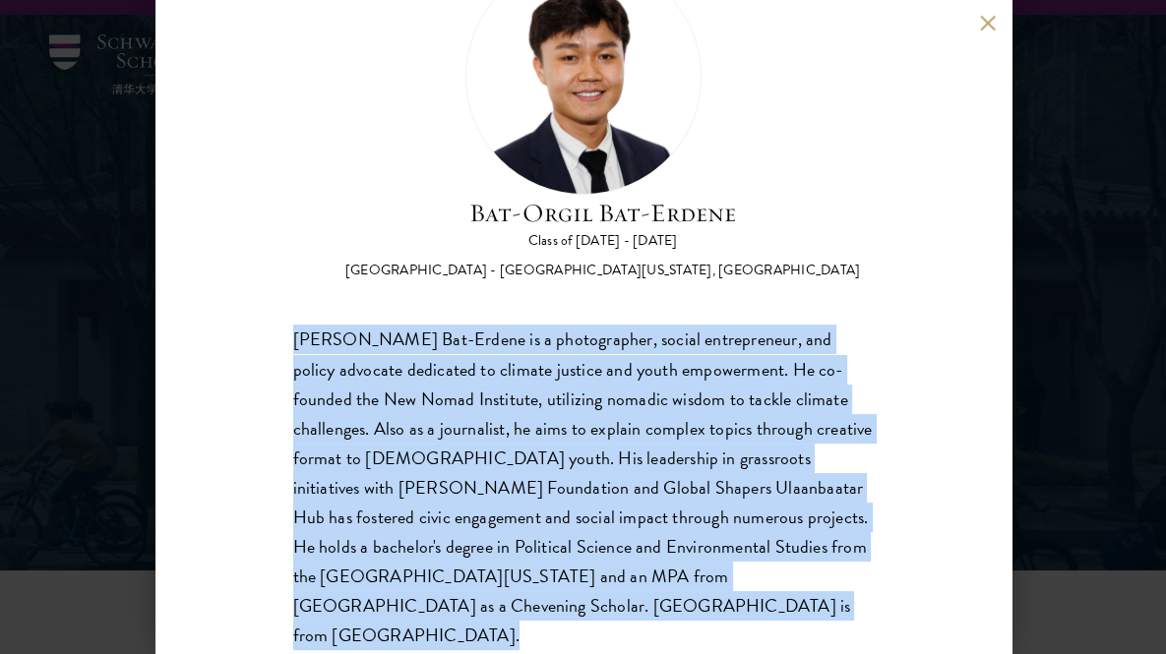
click at [516, 612] on div "Bat-Orgil Bat-Erdene Class of 2025 - 2026 Mongolia - University of Arizona, Uni…" at bounding box center [583, 327] width 856 height 654
click at [516, 612] on div "Bat-Orgil Bat-Erdene is a photographer, social entrepreneur, and policy advocat…" at bounding box center [583, 489] width 581 height 326
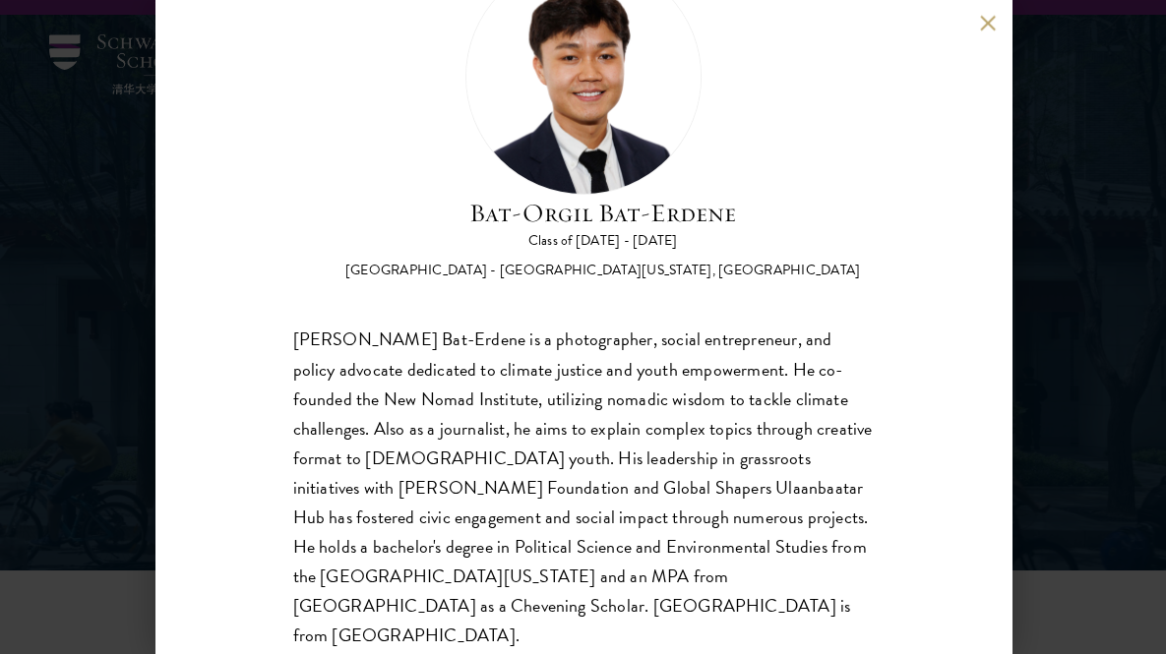
click at [470, 375] on div "Bat-Orgil Bat-Erdene is a photographer, social entrepreneur, and policy advocat…" at bounding box center [583, 489] width 581 height 326
click at [289, 357] on div "Bat-Orgil Bat-Erdene Class of 2025 - 2026 Mongolia - University of Arizona, Uni…" at bounding box center [583, 327] width 856 height 654
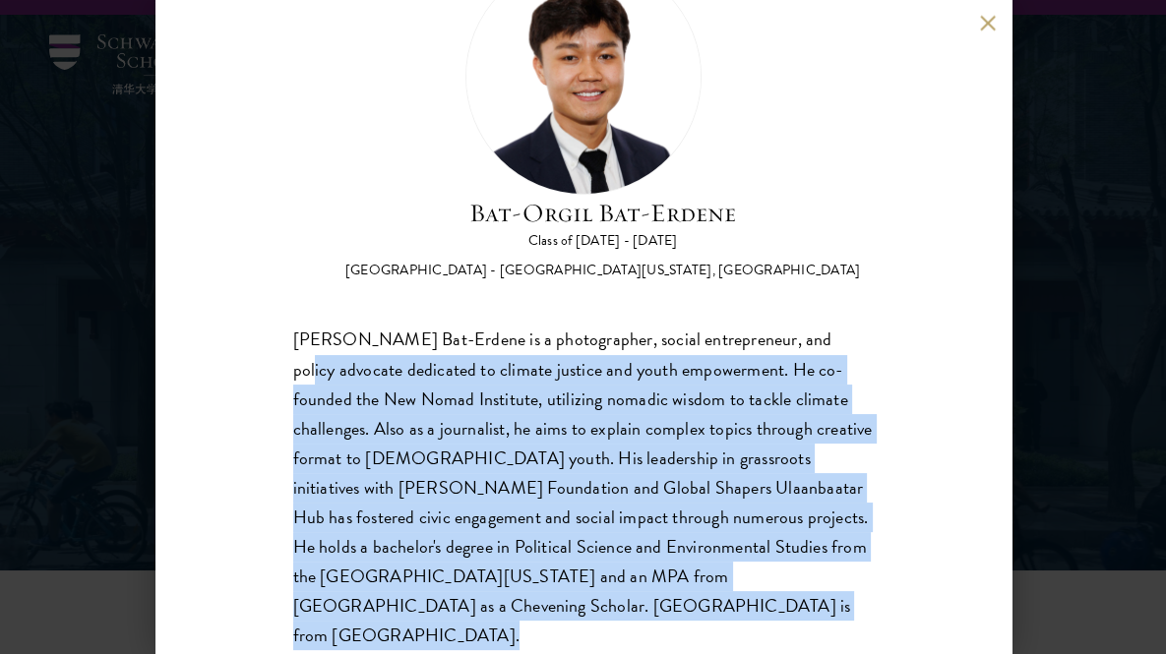
drag, startPoint x: 289, startPoint y: 357, endPoint x: 584, endPoint y: 626, distance: 399.1
click at [584, 626] on div "Bat-Orgil Bat-Erdene Class of 2025 - 2026 Mongolia - University of Arizona, Uni…" at bounding box center [583, 327] width 856 height 654
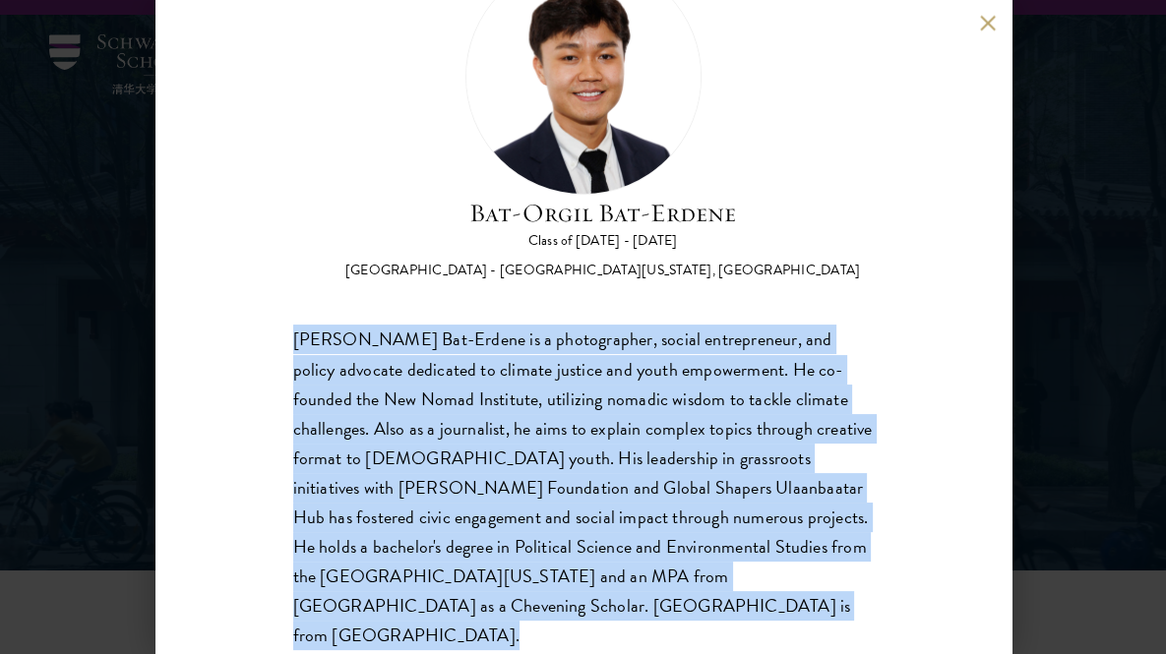
drag, startPoint x: 584, startPoint y: 626, endPoint x: 267, endPoint y: 280, distance: 469.3
click at [267, 280] on div "Bat-Orgil Bat-Erdene Class of 2025 - 2026 Mongolia - University of Arizona, Uni…" at bounding box center [583, 327] width 856 height 654
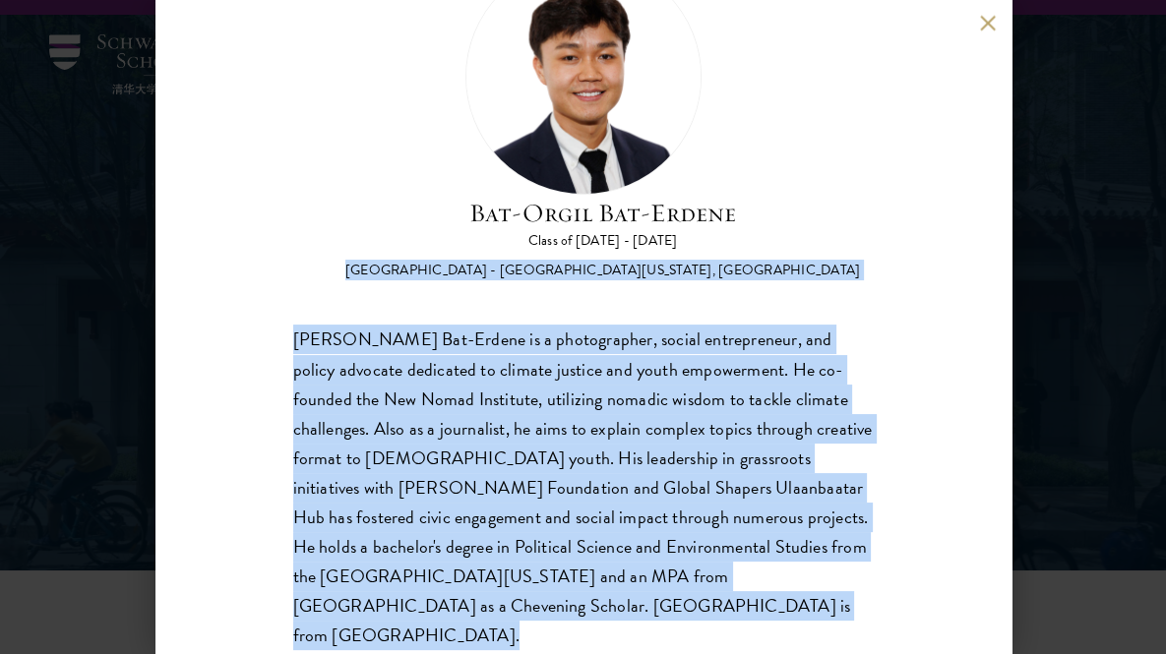
click at [267, 280] on div "Bat-Orgil Bat-Erdene Class of 2025 - 2026 Mongolia - University of Arizona, Uni…" at bounding box center [583, 327] width 856 height 654
drag, startPoint x: 267, startPoint y: 280, endPoint x: 551, endPoint y: 641, distance: 458.8
click at [551, 641] on div "Bat-Orgil Bat-Erdene Class of 2025 - 2026 Mongolia - University of Arizona, Uni…" at bounding box center [583, 327] width 856 height 654
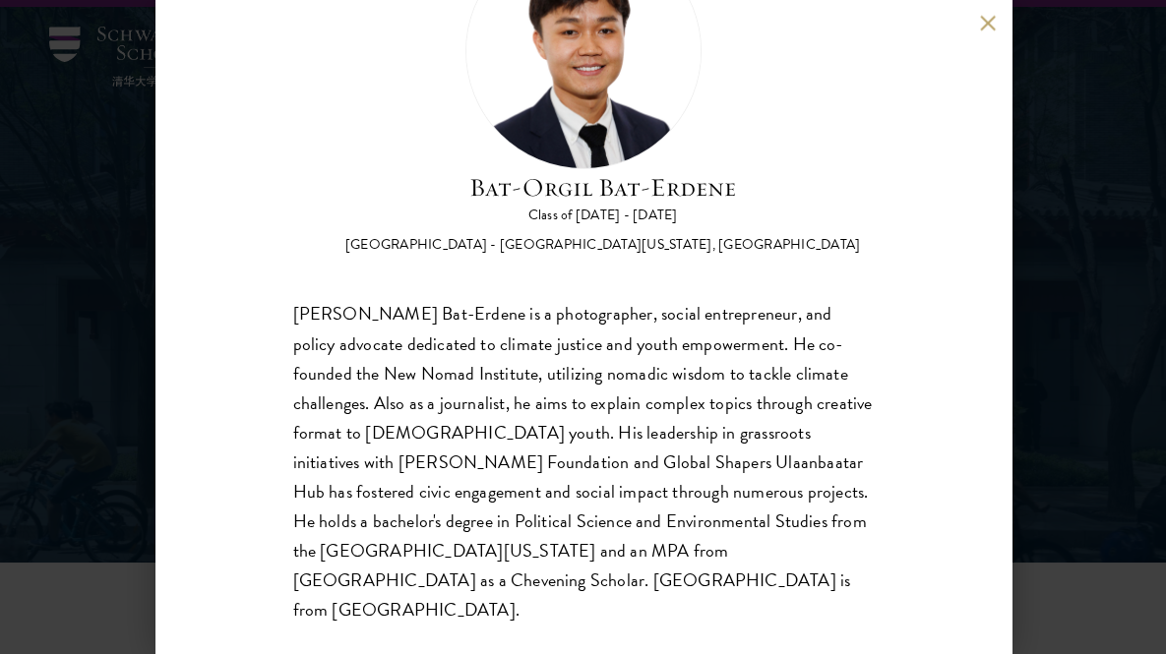
scroll to position [48, 0]
click at [567, 298] on div "Bat-Orgil Bat-Erdene Class of 2025 - 2026 Mongolia - University of Arizona, Uni…" at bounding box center [583, 279] width 581 height 693
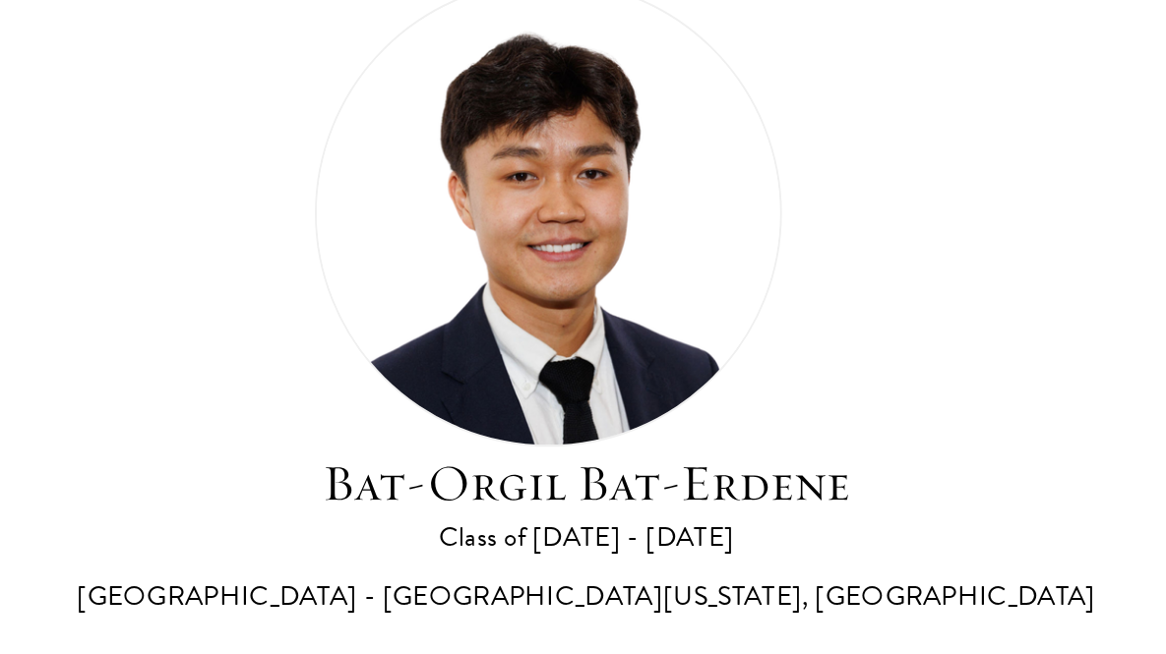
scroll to position [19, 0]
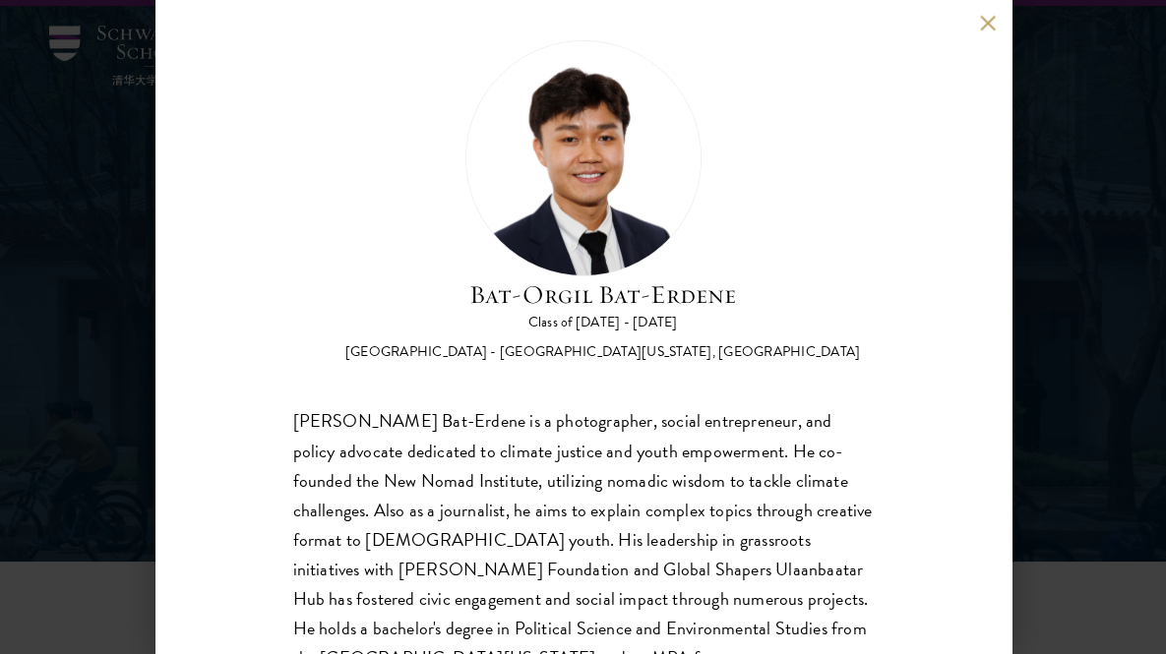
click at [651, 398] on div "Bat-Orgil Bat-Erdene Class of 2025 - 2026 Mongolia - University of Arizona, Uni…" at bounding box center [583, 386] width 581 height 693
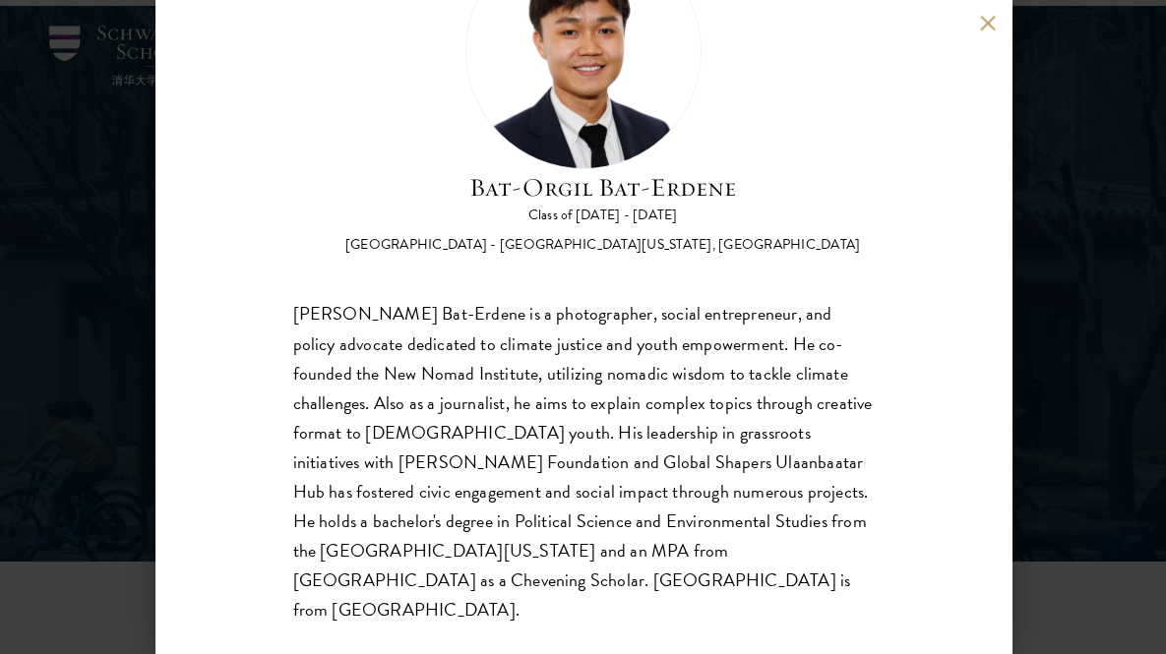
scroll to position [68, 0]
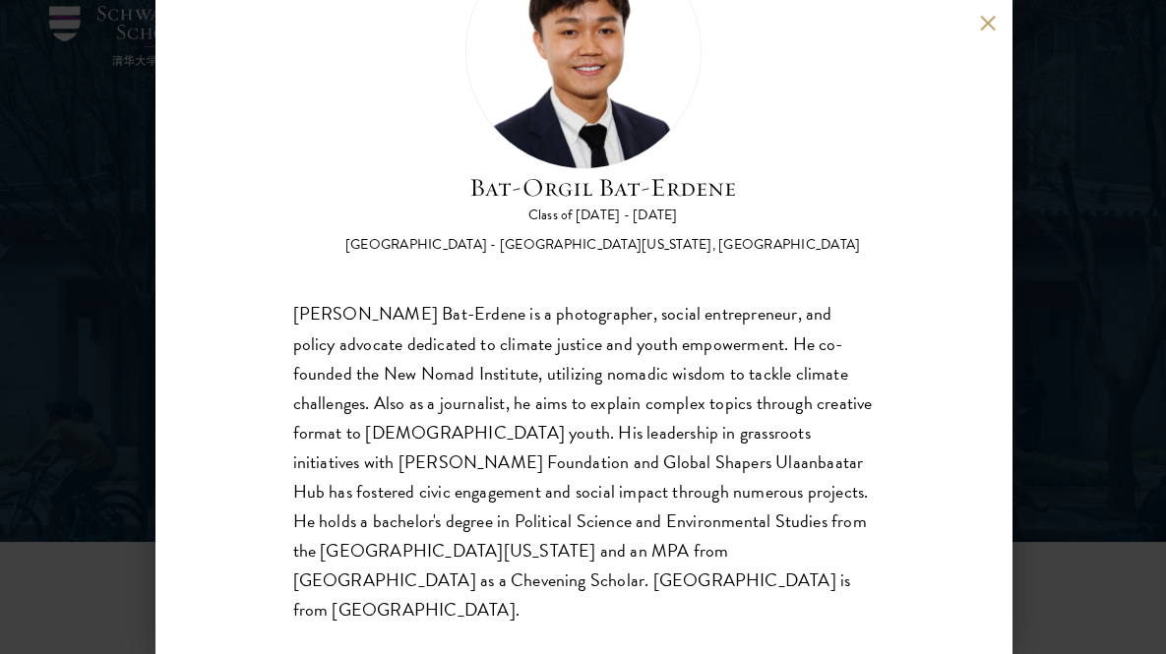
click at [677, 349] on div "Bat-Orgil Bat-Erdene is a photographer, social entrepreneur, and policy advocat…" at bounding box center [583, 463] width 581 height 326
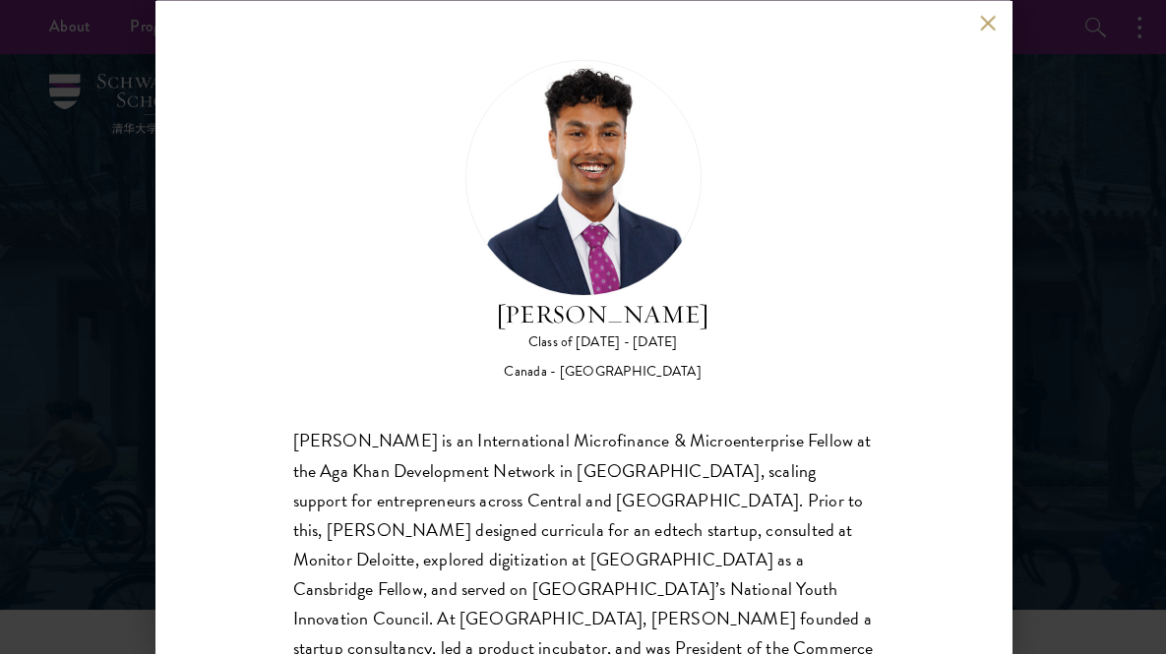
click at [741, 337] on div "Mahir Hamid Class of 2025 - 2026 Canada - Queen's University" at bounding box center [583, 220] width 581 height 323
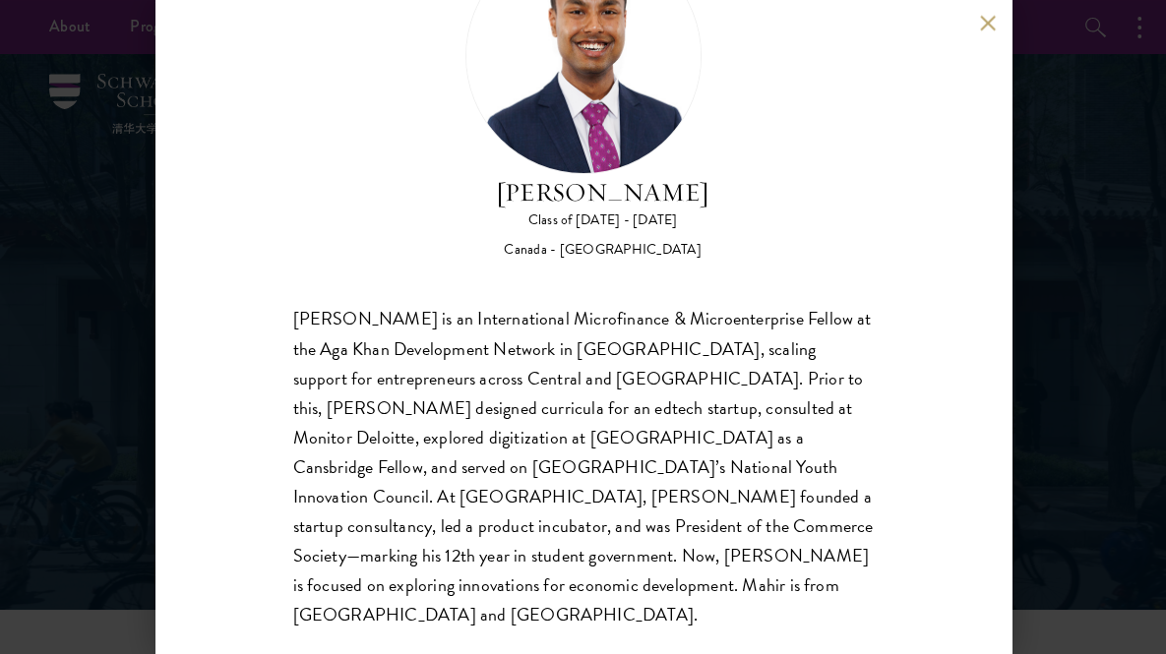
scroll to position [126, 0]
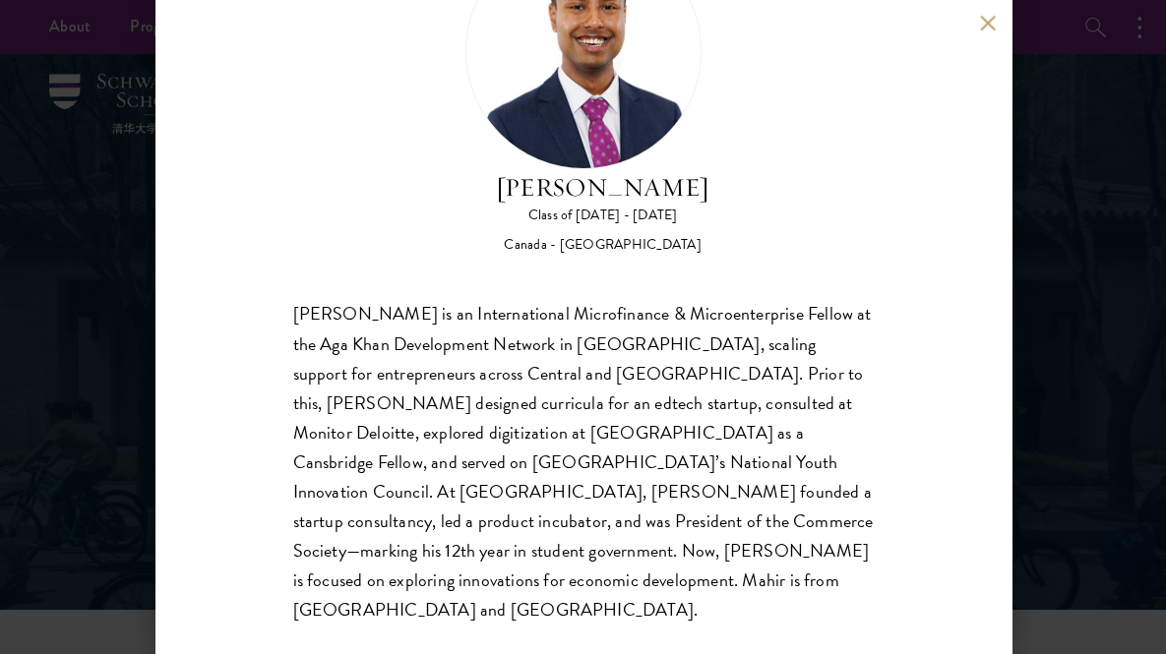
click at [269, 307] on div "Mahir Hamid Class of 2025 - 2026 Canada - Queen's University Mahir Hamid is an …" at bounding box center [583, 327] width 856 height 654
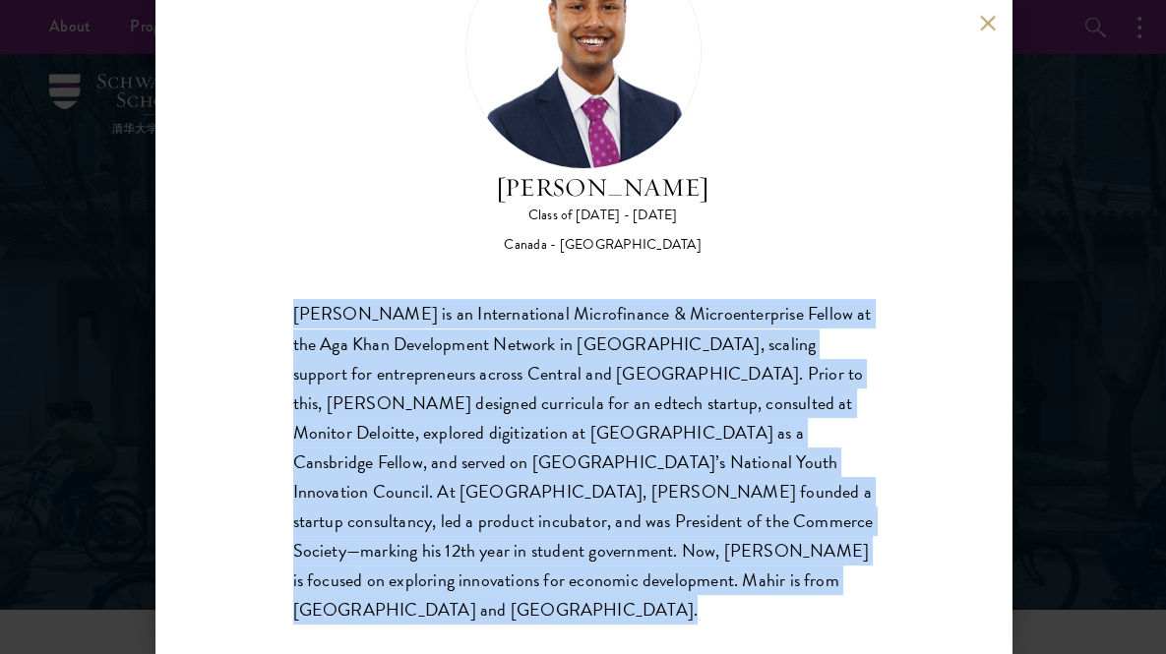
drag, startPoint x: 269, startPoint y: 307, endPoint x: 529, endPoint y: 599, distance: 391.6
click at [529, 599] on div "Mahir Hamid Class of 2025 - 2026 Canada - Queen's University Mahir Hamid is an …" at bounding box center [583, 327] width 856 height 654
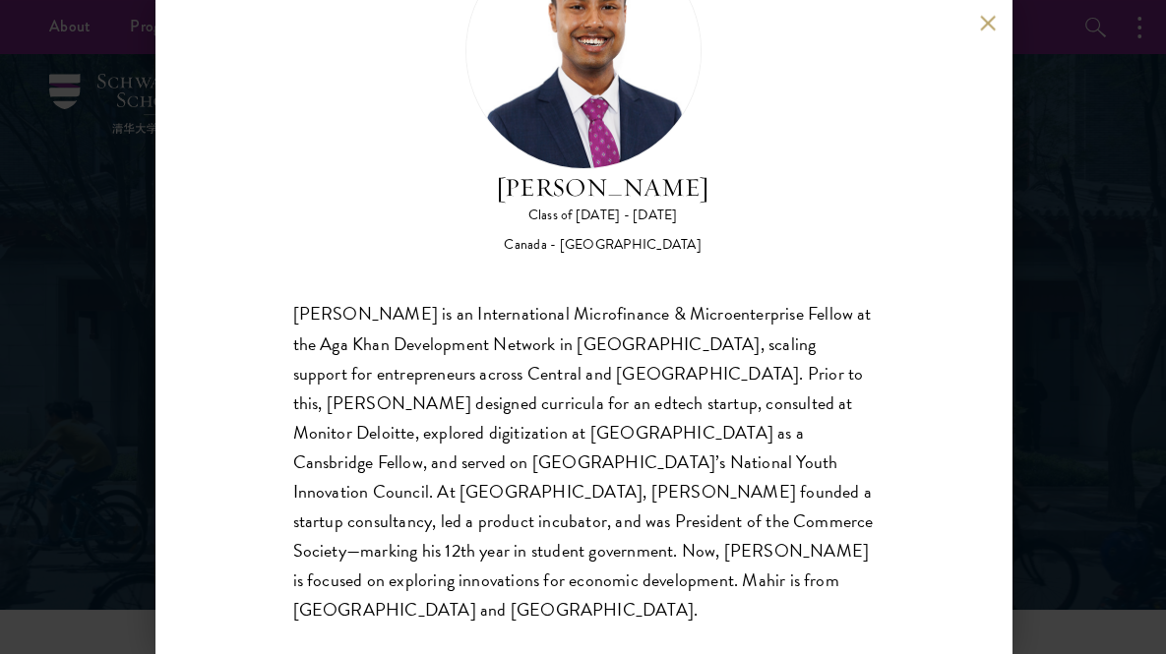
click at [588, 481] on div "Mahir Hamid is an International Microfinance & Microenterprise Fellow at the Ag…" at bounding box center [583, 463] width 581 height 326
click at [360, 489] on div "Mahir Hamid is an International Microfinance & Microenterprise Fellow at the Ag…" at bounding box center [583, 463] width 581 height 326
click at [612, 508] on div "Mahir Hamid is an International Microfinance & Microenterprise Fellow at the Ag…" at bounding box center [583, 463] width 581 height 326
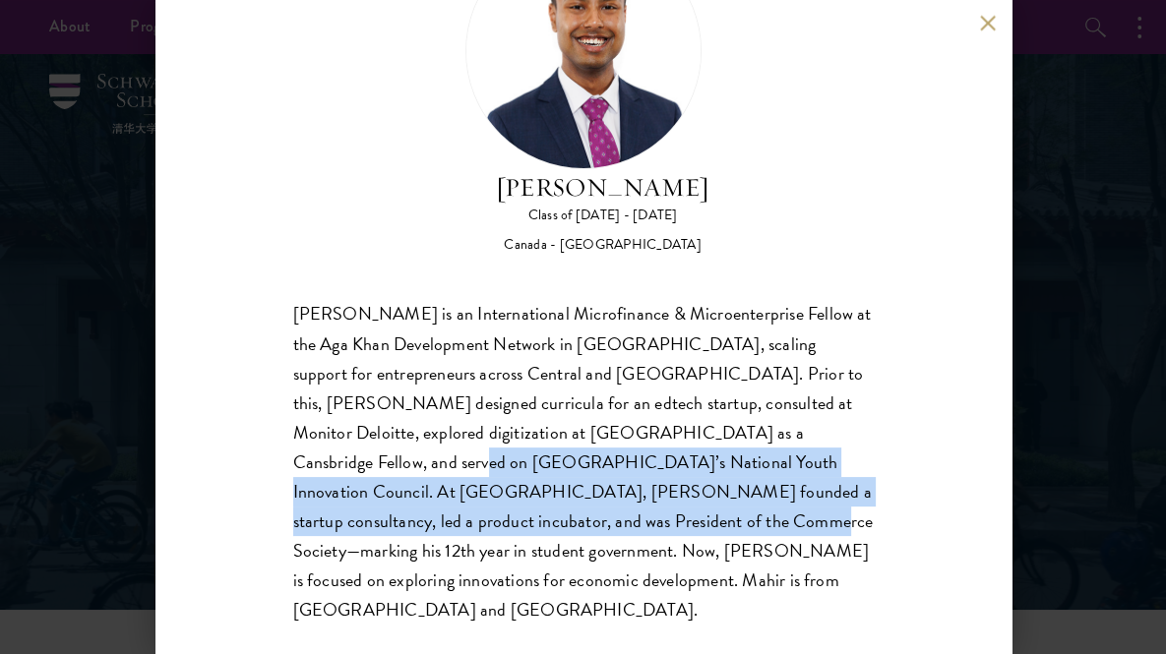
drag, startPoint x: 612, startPoint y: 508, endPoint x: 378, endPoint y: 463, distance: 238.3
click at [378, 463] on div "Mahir Hamid is an International Microfinance & Microenterprise Fellow at the Ag…" at bounding box center [583, 463] width 581 height 326
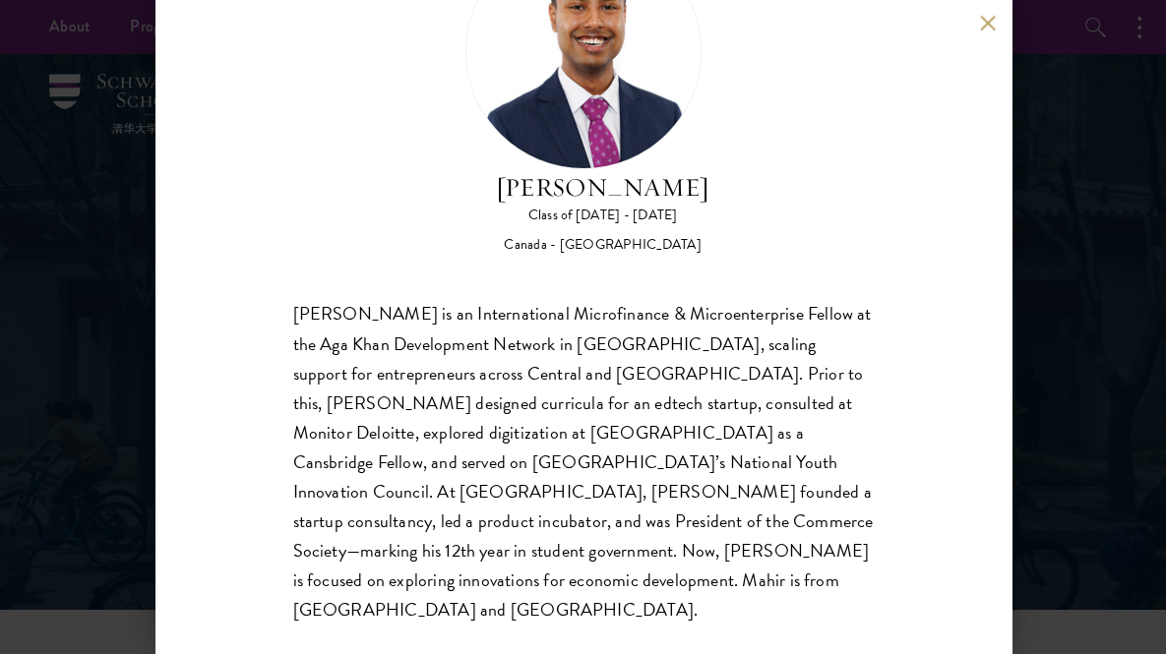
click at [586, 593] on div "Mahir Hamid is an International Microfinance & Microenterprise Fellow at the Ag…" at bounding box center [583, 463] width 581 height 326
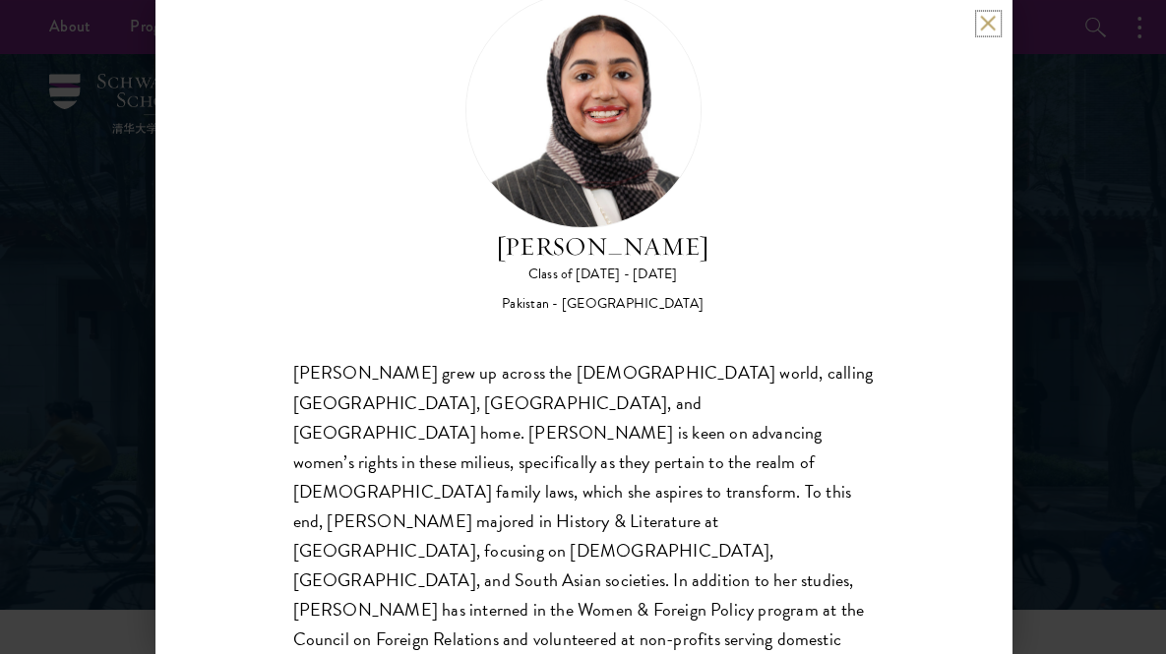
scroll to position [89, 0]
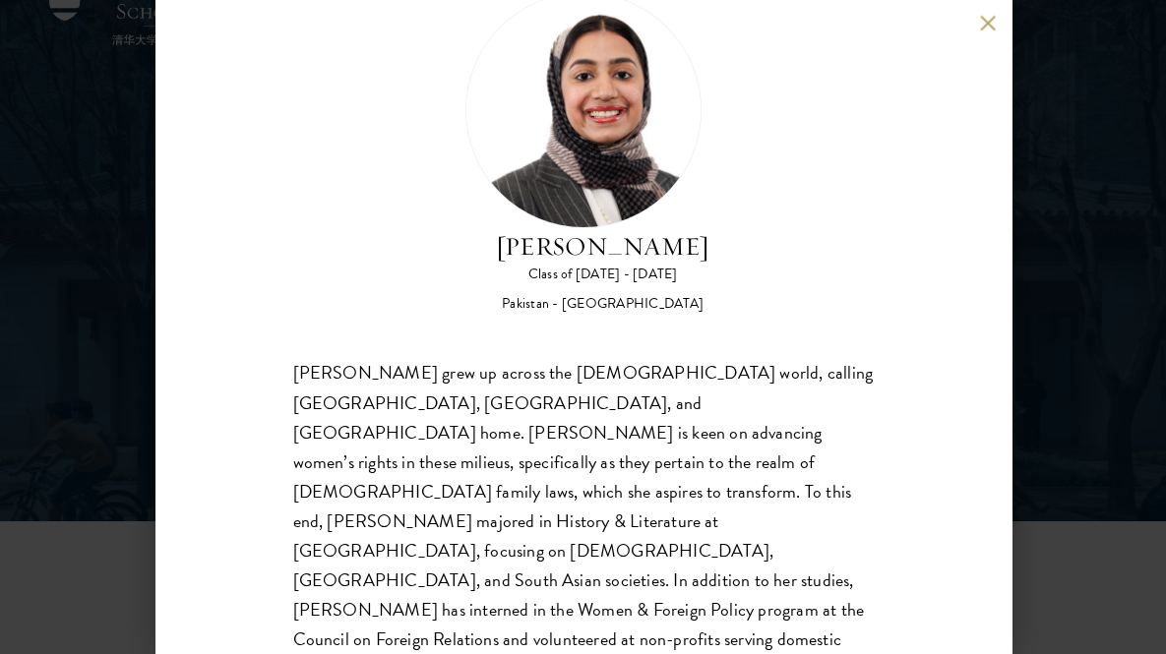
click at [774, 340] on div "[PERSON_NAME] Class of [DATE] - [DATE] [GEOGRAPHIC_DATA] - [GEOGRAPHIC_DATA] [P…" at bounding box center [583, 353] width 581 height 722
click at [971, 23] on div "[PERSON_NAME] Class of [DATE] - [DATE] [GEOGRAPHIC_DATA] - [GEOGRAPHIC_DATA] [P…" at bounding box center [583, 327] width 856 height 654
click at [975, 23] on div "[PERSON_NAME] Class of [DATE] - [DATE] [GEOGRAPHIC_DATA] - [GEOGRAPHIC_DATA] [P…" at bounding box center [583, 327] width 856 height 654
click at [992, 30] on button at bounding box center [988, 23] width 17 height 17
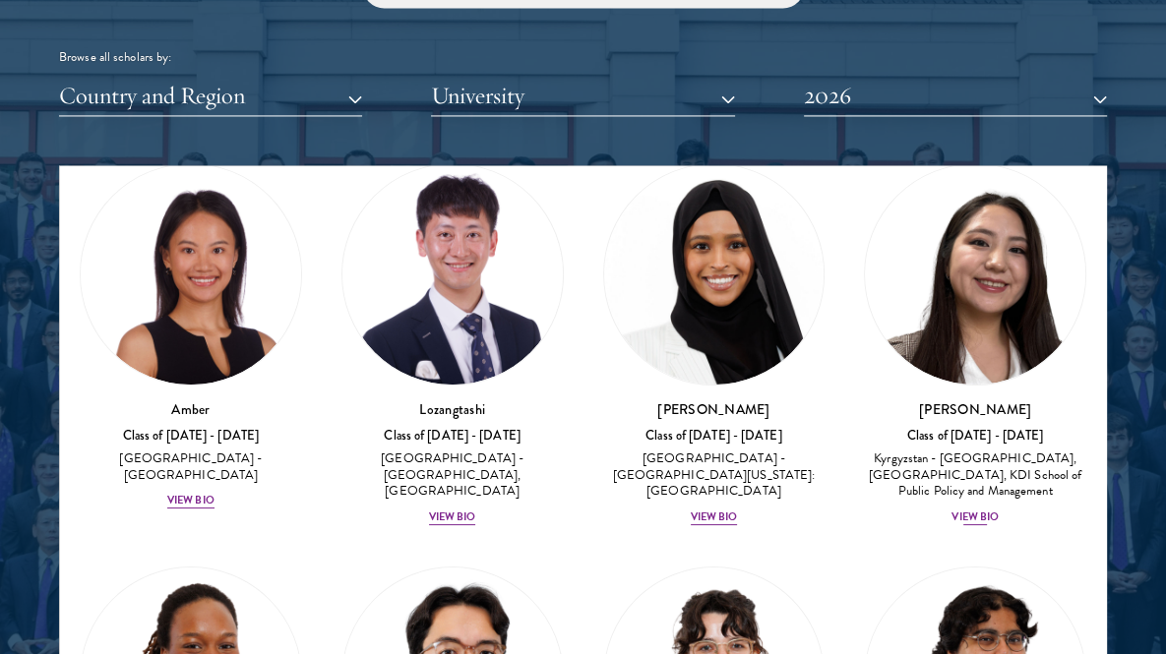
scroll to position [82, 0]
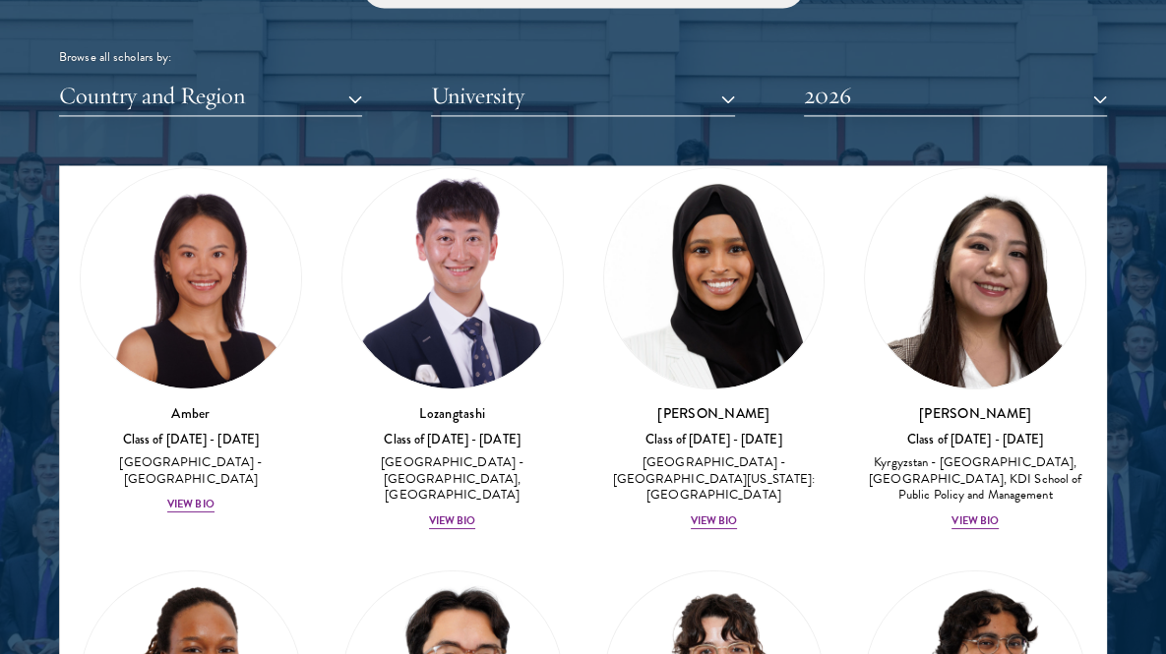
click at [844, 223] on div "Nurzada Abdivalieva Class of [DATE] - [DATE] [GEOGRAPHIC_DATA] - [GEOGRAPHIC_DA…" at bounding box center [975, 349] width 262 height 403
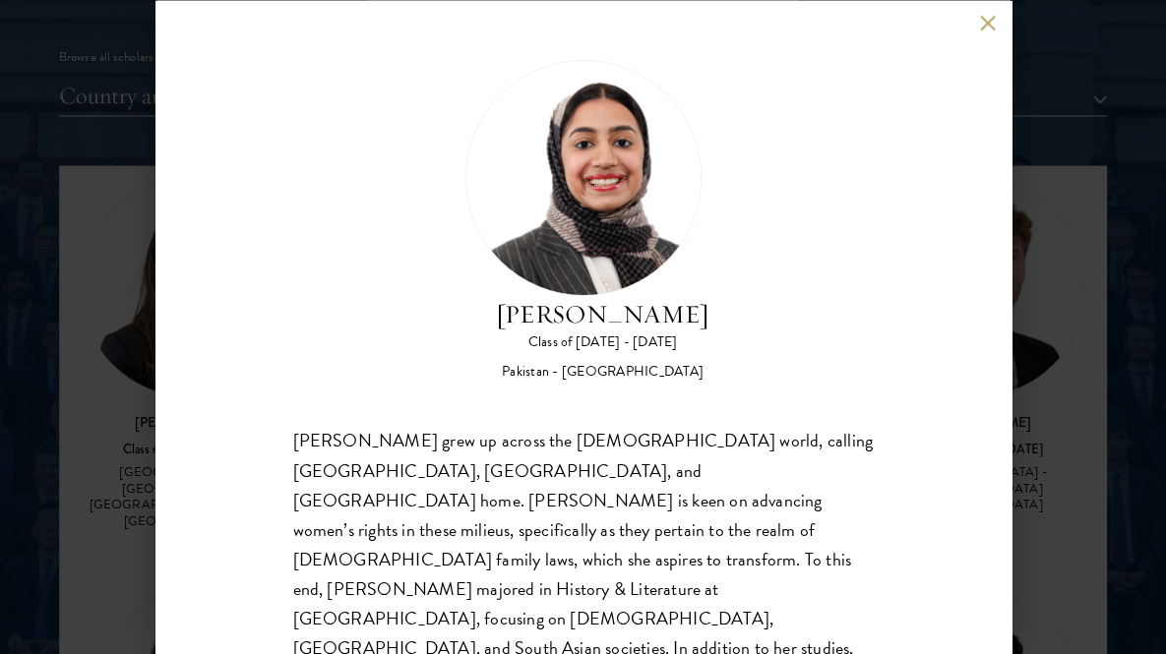
scroll to position [67, 0]
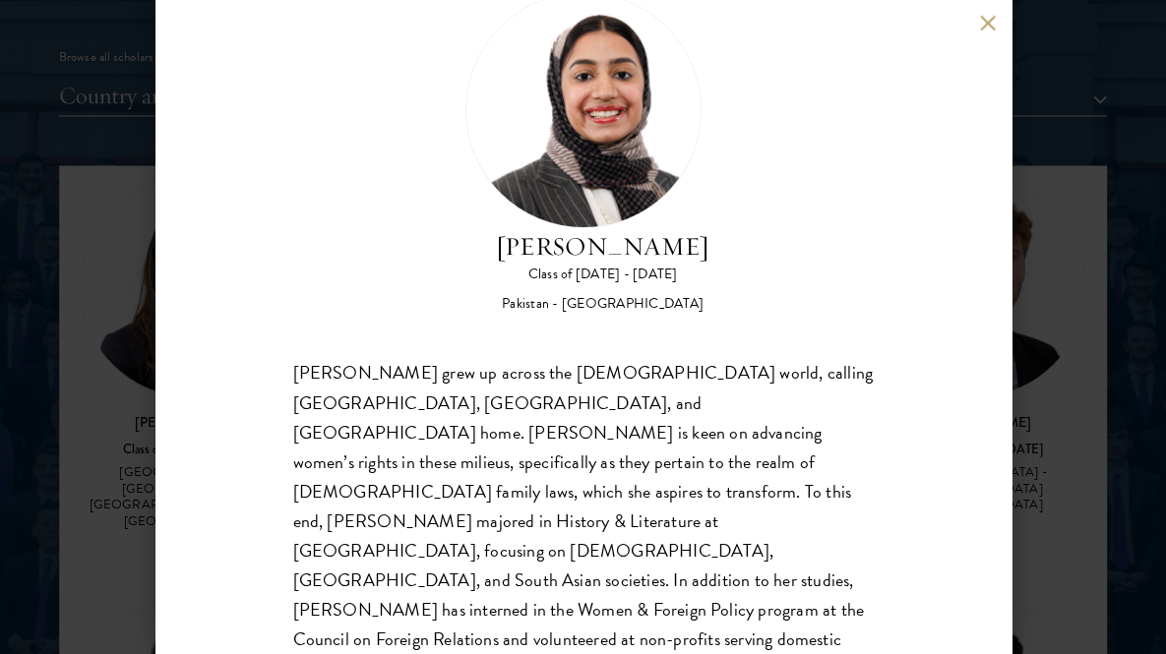
click at [297, 365] on div "[PERSON_NAME] grew up across the [DEMOGRAPHIC_DATA] world, calling [GEOGRAPHIC_…" at bounding box center [583, 536] width 581 height 355
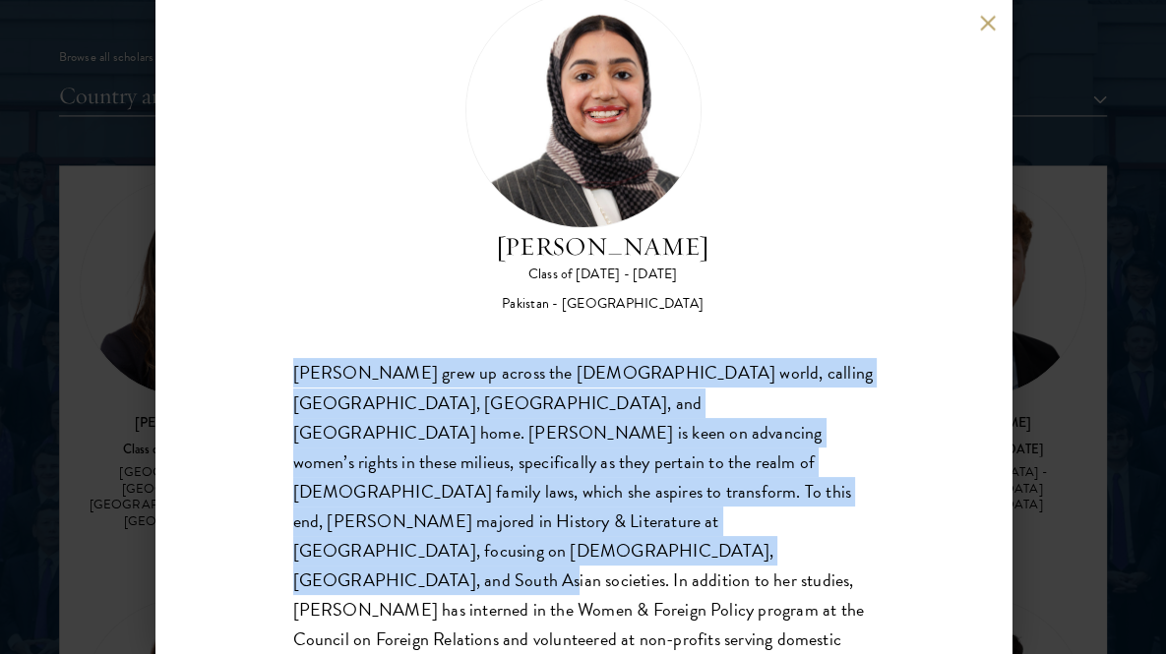
drag, startPoint x: 297, startPoint y: 365, endPoint x: 702, endPoint y: 535, distance: 438.7
click at [702, 535] on div "[PERSON_NAME] grew up across the [DEMOGRAPHIC_DATA] world, calling [GEOGRAPHIC_…" at bounding box center [583, 536] width 581 height 355
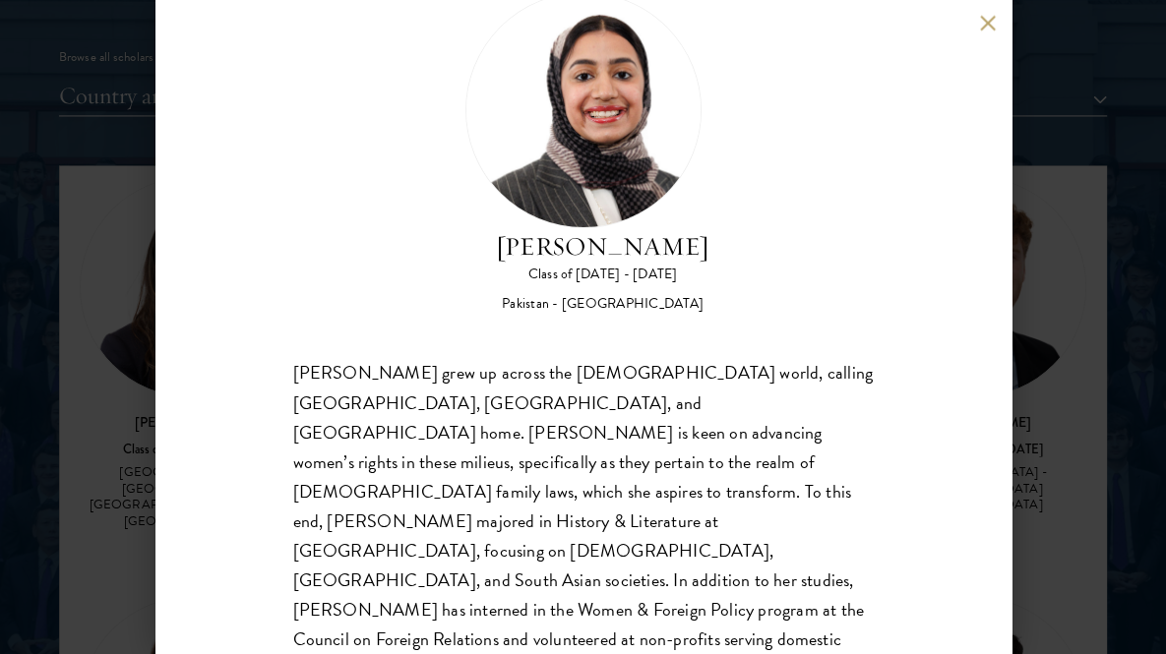
click at [702, 535] on div "[PERSON_NAME] grew up across the [DEMOGRAPHIC_DATA] world, calling [GEOGRAPHIC_…" at bounding box center [583, 536] width 581 height 355
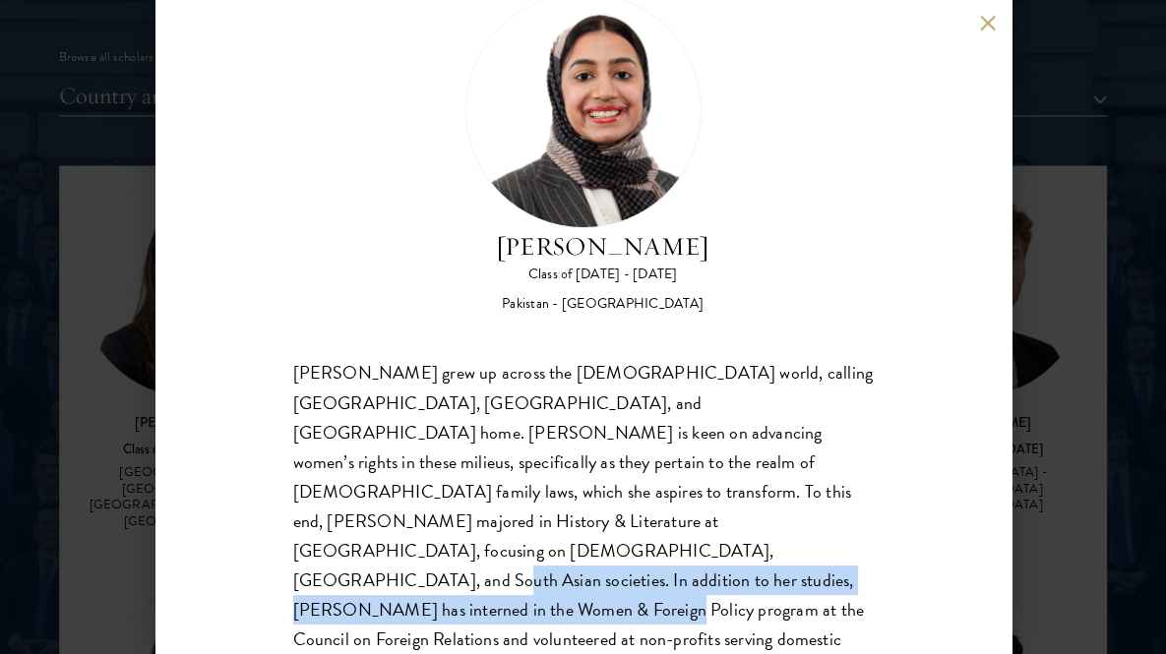
drag, startPoint x: 702, startPoint y: 535, endPoint x: 846, endPoint y: 574, distance: 149.6
click at [846, 574] on div "[PERSON_NAME] grew up across the [DEMOGRAPHIC_DATA] world, calling [GEOGRAPHIC_…" at bounding box center [583, 536] width 581 height 355
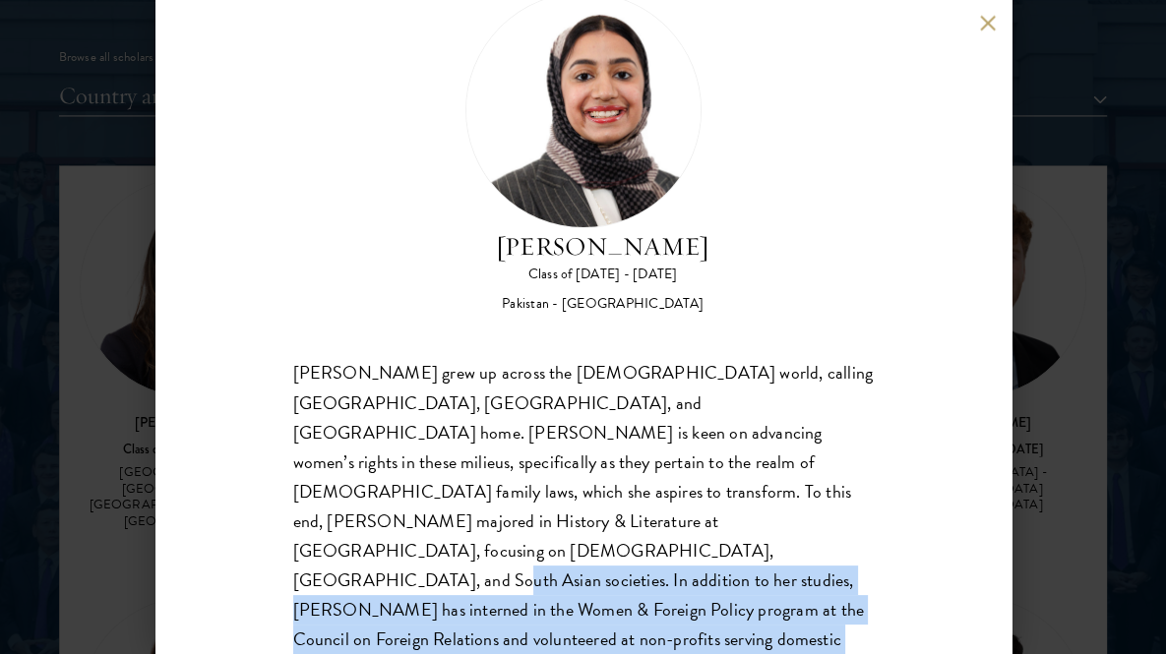
click at [846, 574] on div "[PERSON_NAME] grew up across the [DEMOGRAPHIC_DATA] world, calling [GEOGRAPHIC_…" at bounding box center [583, 536] width 581 height 355
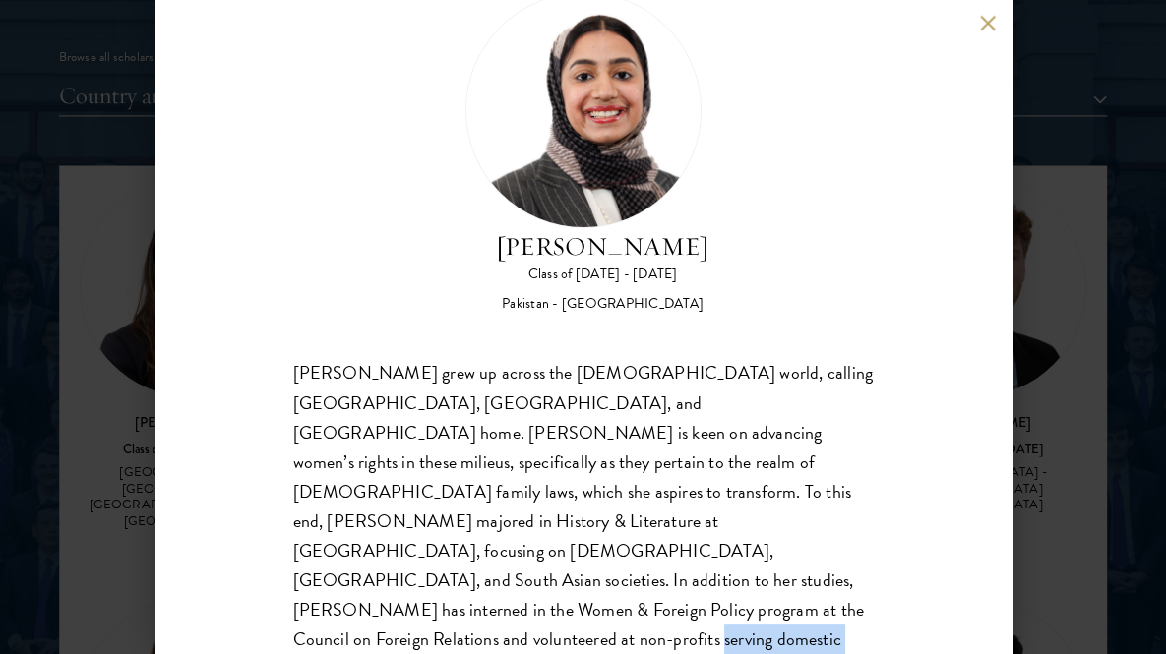
click at [846, 574] on div "[PERSON_NAME] grew up across the [DEMOGRAPHIC_DATA] world, calling [GEOGRAPHIC_…" at bounding box center [583, 536] width 581 height 355
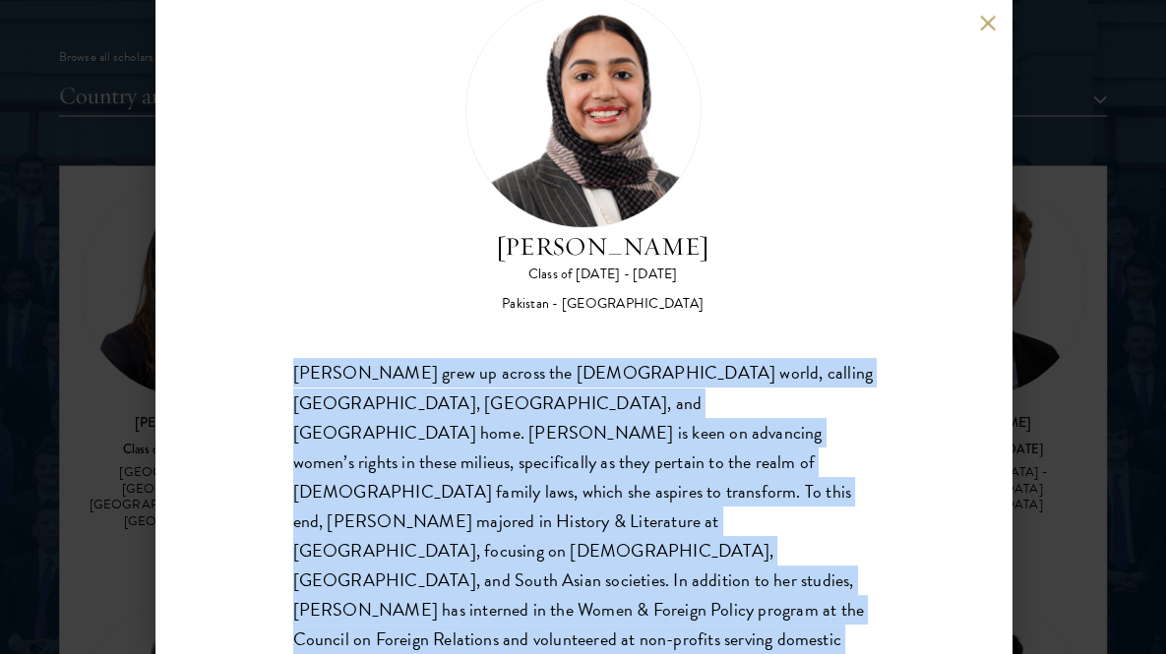
drag, startPoint x: 846, startPoint y: 574, endPoint x: 553, endPoint y: 471, distance: 310.5
click at [553, 471] on div "[PERSON_NAME] grew up across the [DEMOGRAPHIC_DATA] world, calling [GEOGRAPHIC_…" at bounding box center [583, 536] width 581 height 355
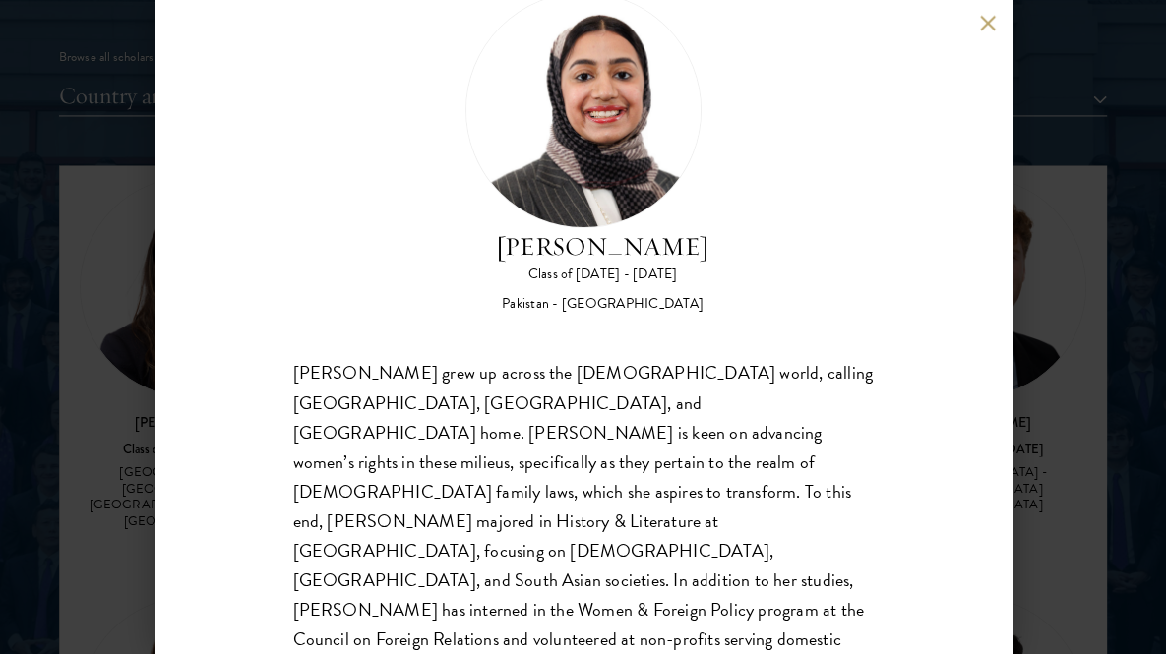
click at [660, 406] on div "[PERSON_NAME] grew up across the [DEMOGRAPHIC_DATA] world, calling [GEOGRAPHIC_…" at bounding box center [583, 536] width 581 height 355
click at [845, 408] on div "[PERSON_NAME] grew up across the [DEMOGRAPHIC_DATA] world, calling [GEOGRAPHIC_…" at bounding box center [583, 536] width 581 height 355
click at [848, 410] on div "[PERSON_NAME] grew up across the [DEMOGRAPHIC_DATA] world, calling [GEOGRAPHIC_…" at bounding box center [583, 536] width 581 height 355
click at [445, 521] on div "[PERSON_NAME] grew up across the [DEMOGRAPHIC_DATA] world, calling [GEOGRAPHIC_…" at bounding box center [583, 536] width 581 height 355
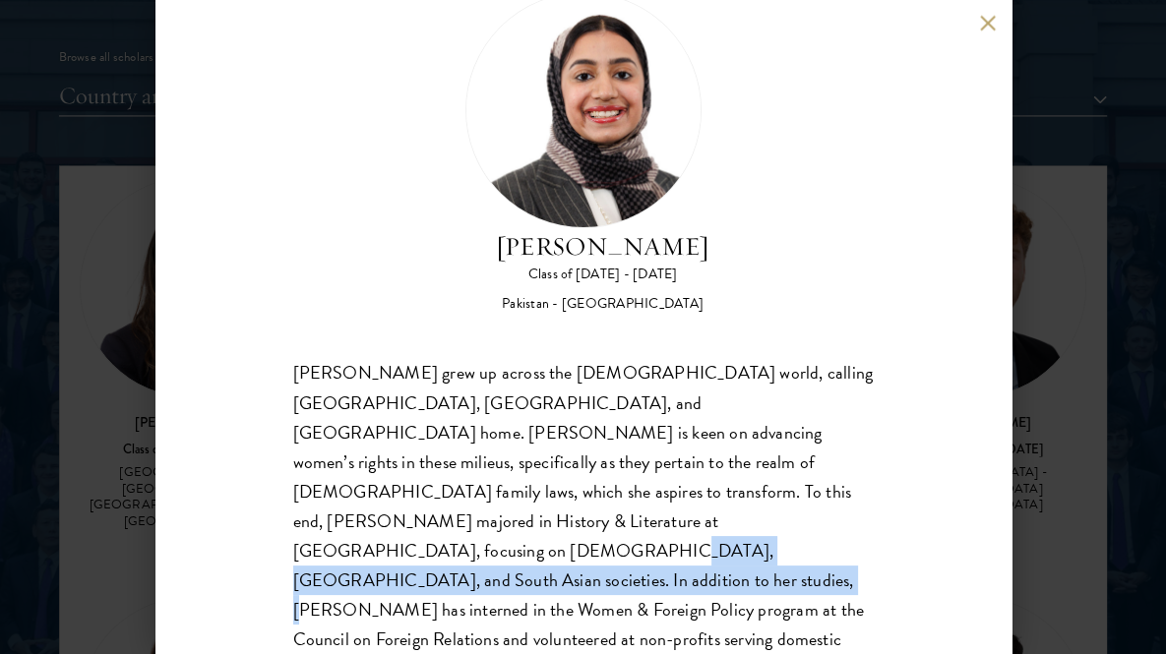
drag, startPoint x: 445, startPoint y: 521, endPoint x: 468, endPoint y: 538, distance: 28.9
click at [468, 538] on div "[PERSON_NAME] grew up across the [DEMOGRAPHIC_DATA] world, calling [GEOGRAPHIC_…" at bounding box center [583, 536] width 581 height 355
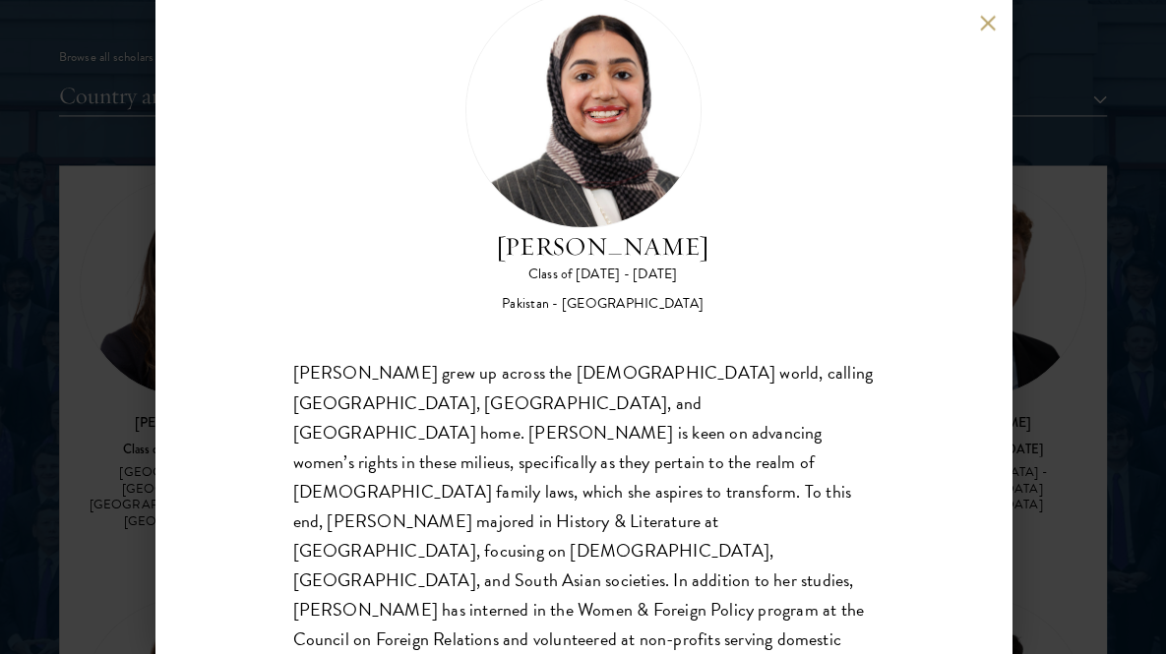
click at [555, 541] on div "[PERSON_NAME] grew up across the [DEMOGRAPHIC_DATA] world, calling [GEOGRAPHIC_…" at bounding box center [583, 536] width 581 height 355
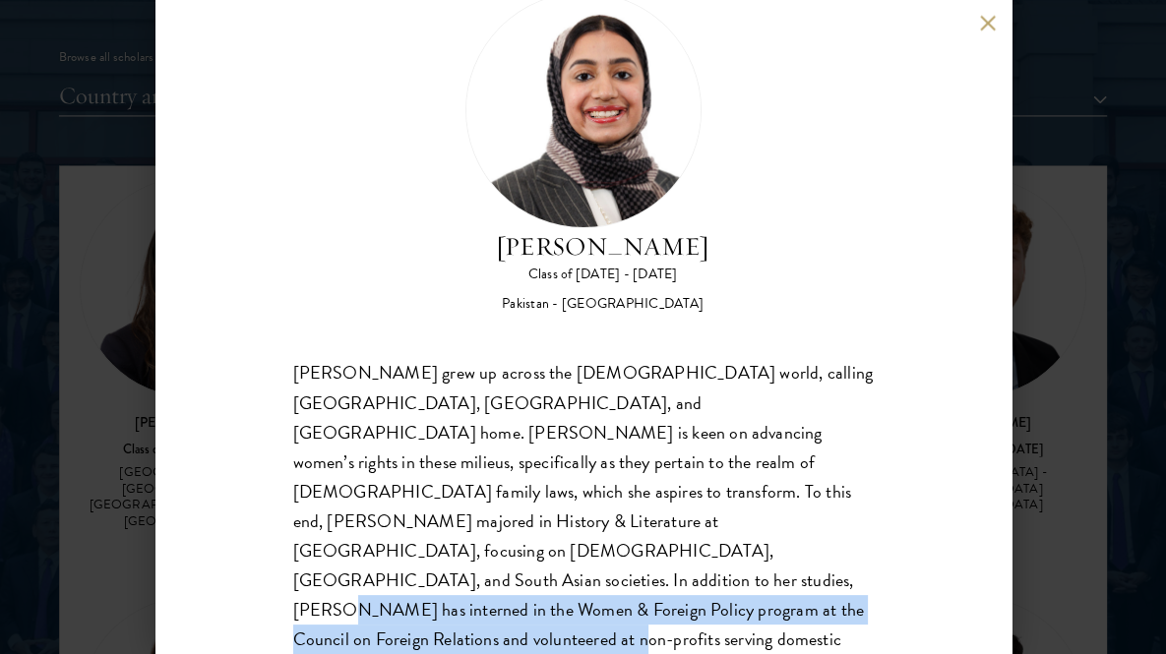
drag, startPoint x: 555, startPoint y: 541, endPoint x: 777, endPoint y: 598, distance: 229.6
click at [777, 598] on div "[PERSON_NAME] Class of [DATE] - [DATE] [GEOGRAPHIC_DATA] - [GEOGRAPHIC_DATA] [P…" at bounding box center [583, 327] width 856 height 654
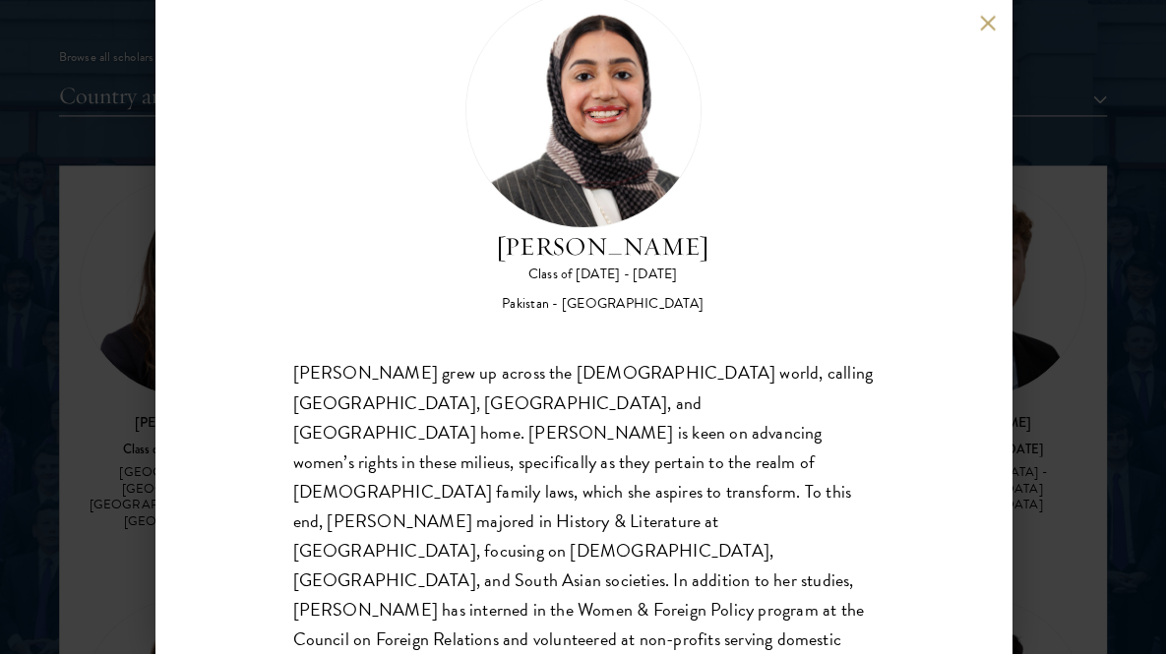
click at [826, 298] on div "[PERSON_NAME] Class of [DATE] - [DATE] [GEOGRAPHIC_DATA] - [GEOGRAPHIC_DATA]" at bounding box center [583, 153] width 581 height 323
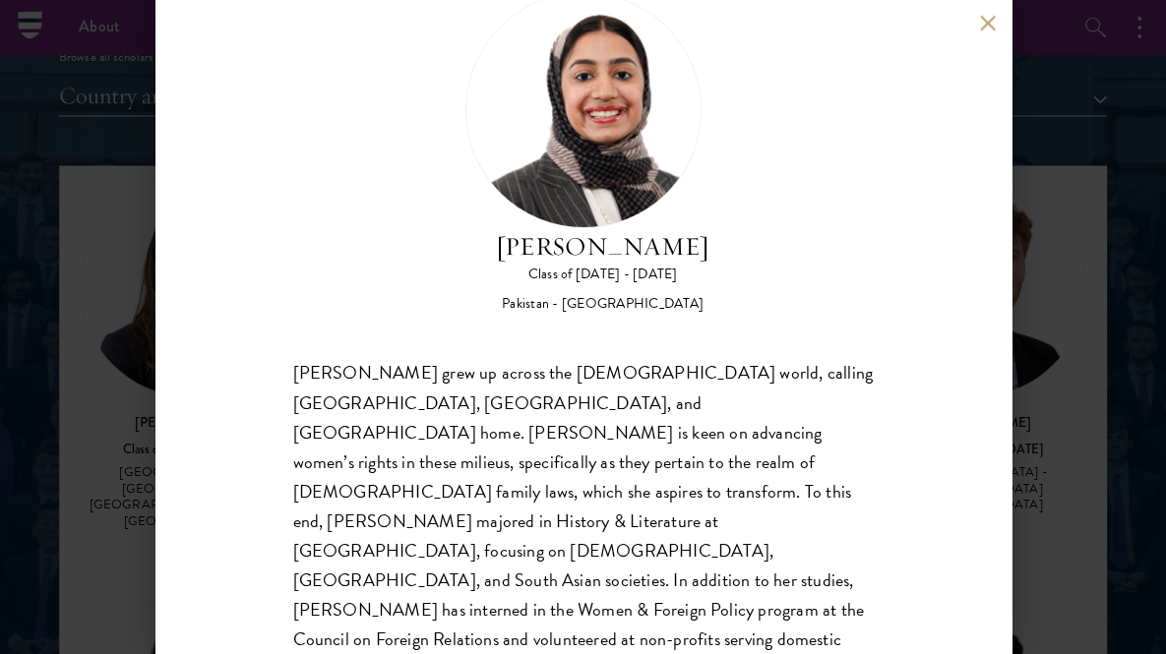
scroll to position [1819, 0]
